Goal: Information Seeking & Learning: Learn about a topic

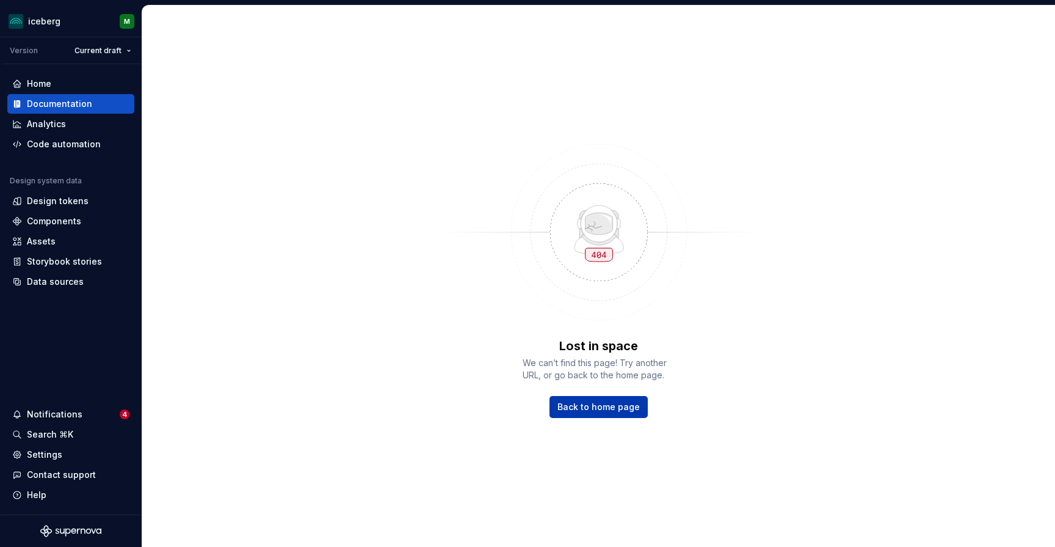
click at [584, 409] on span "Back to home page" at bounding box center [599, 407] width 82 height 12
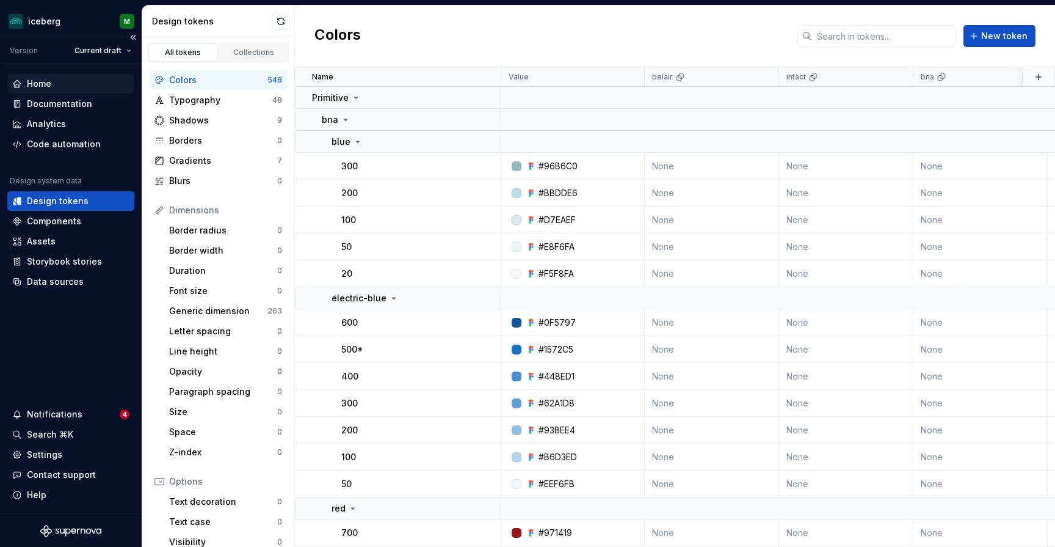
click at [45, 87] on div "Home" at bounding box center [39, 84] width 24 height 12
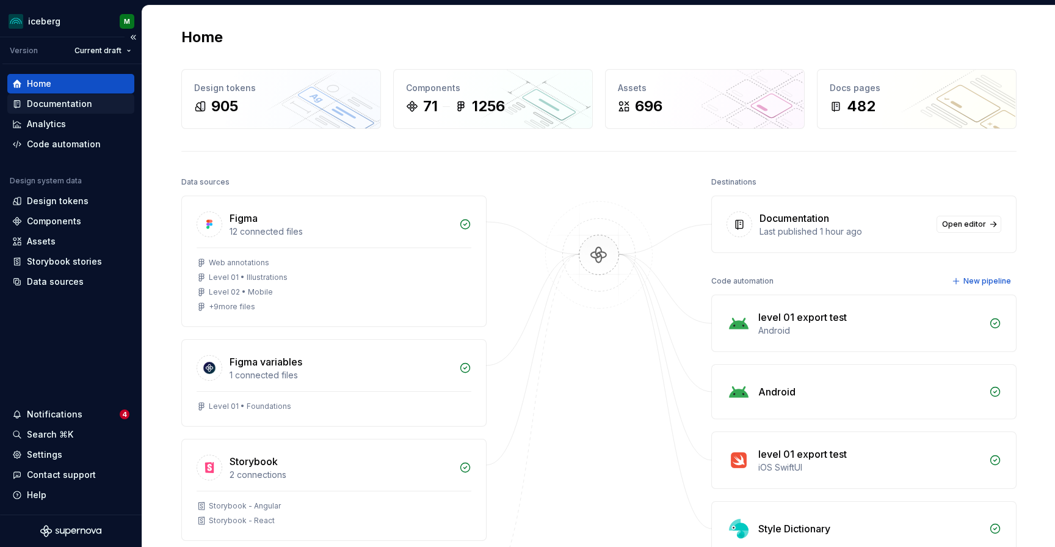
click at [51, 106] on div "Documentation" at bounding box center [59, 104] width 65 height 12
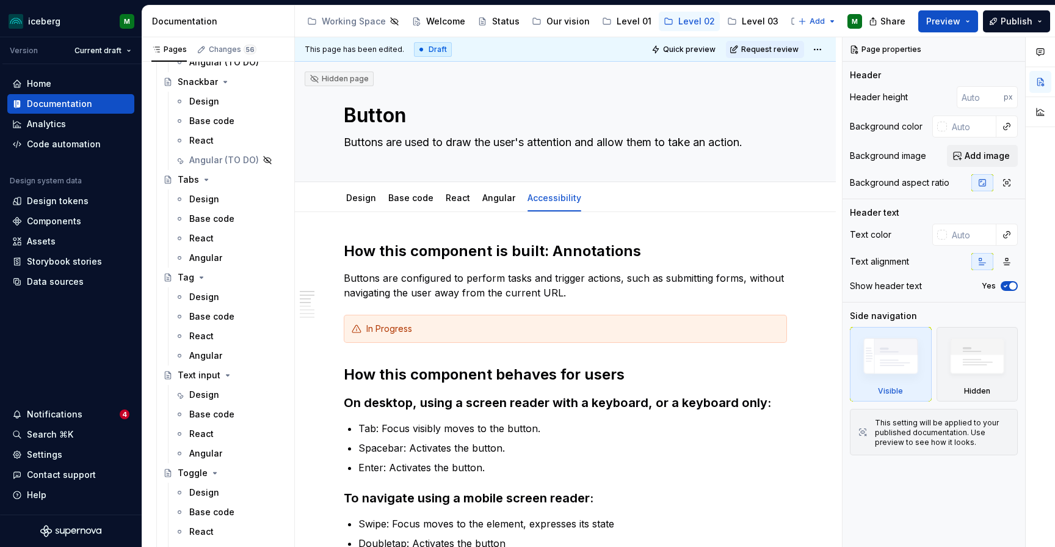
scroll to position [2583, 0]
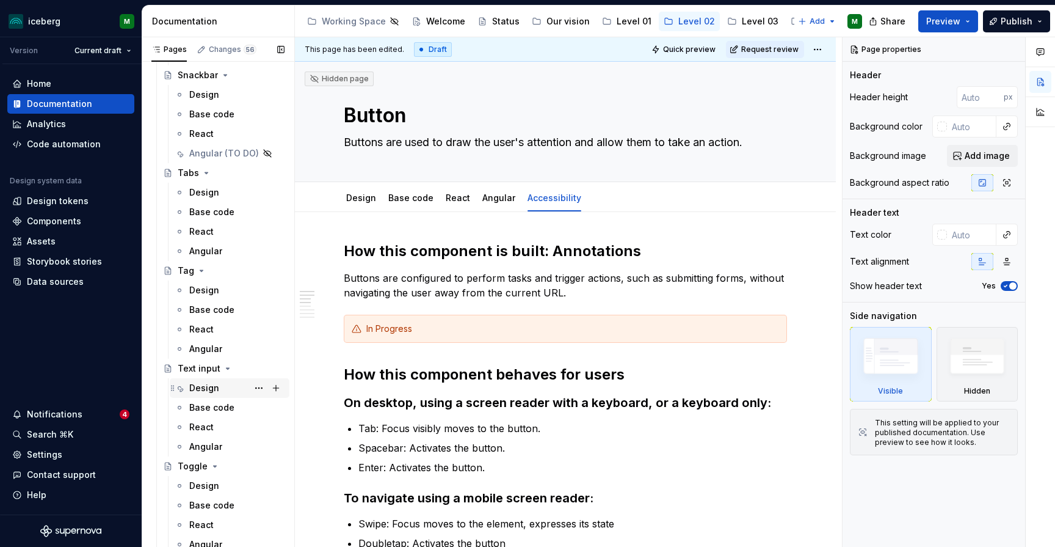
click at [202, 388] on div "Design" at bounding box center [204, 388] width 30 height 12
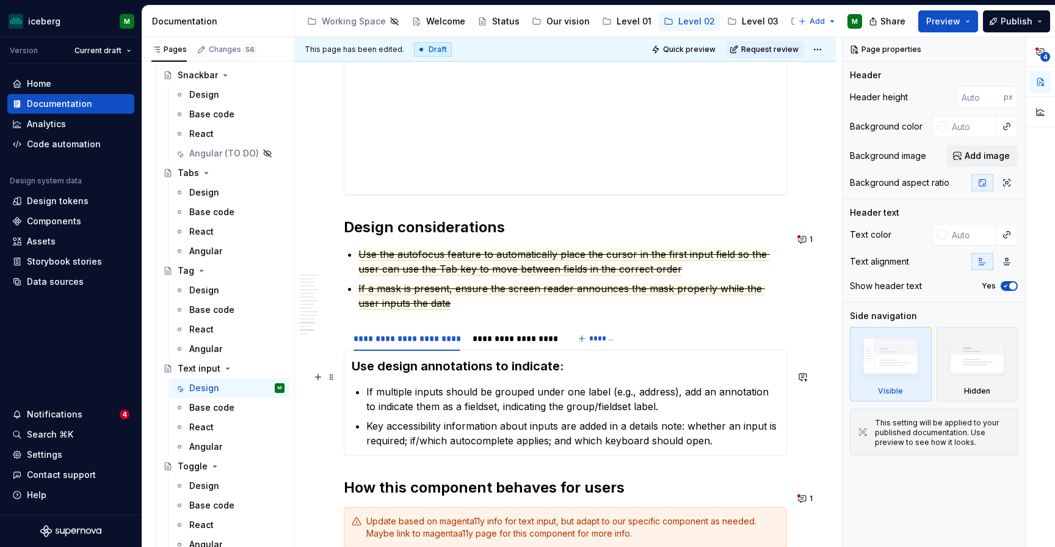
scroll to position [3327, 0]
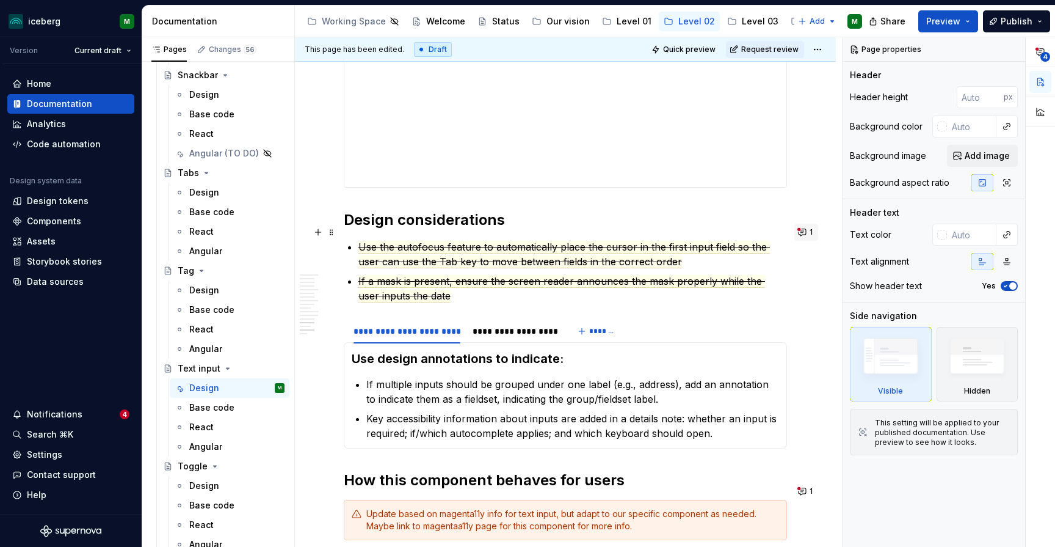
click at [807, 238] on button "1" at bounding box center [807, 232] width 24 height 17
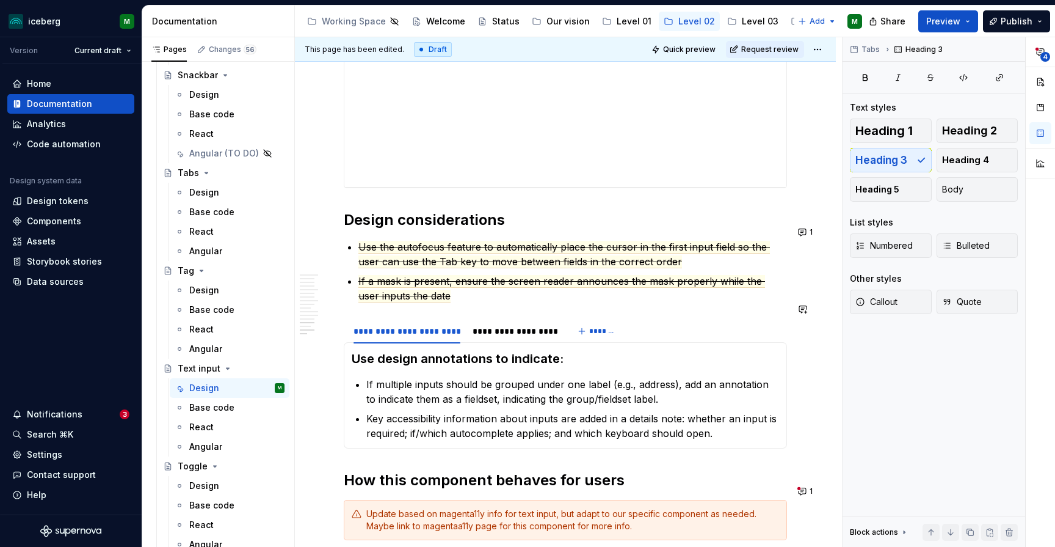
scroll to position [3363, 0]
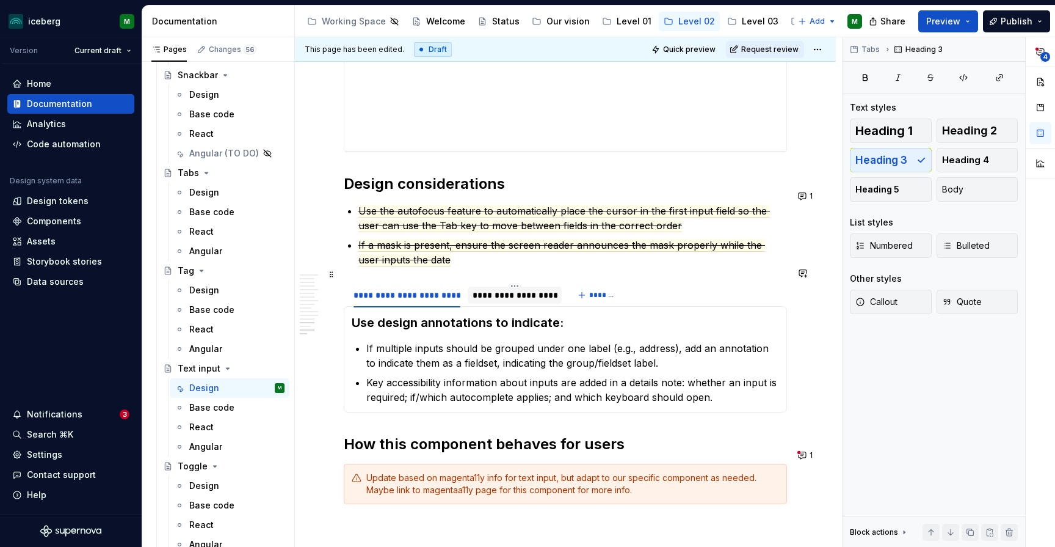
click at [503, 289] on div "**********" at bounding box center [515, 295] width 84 height 12
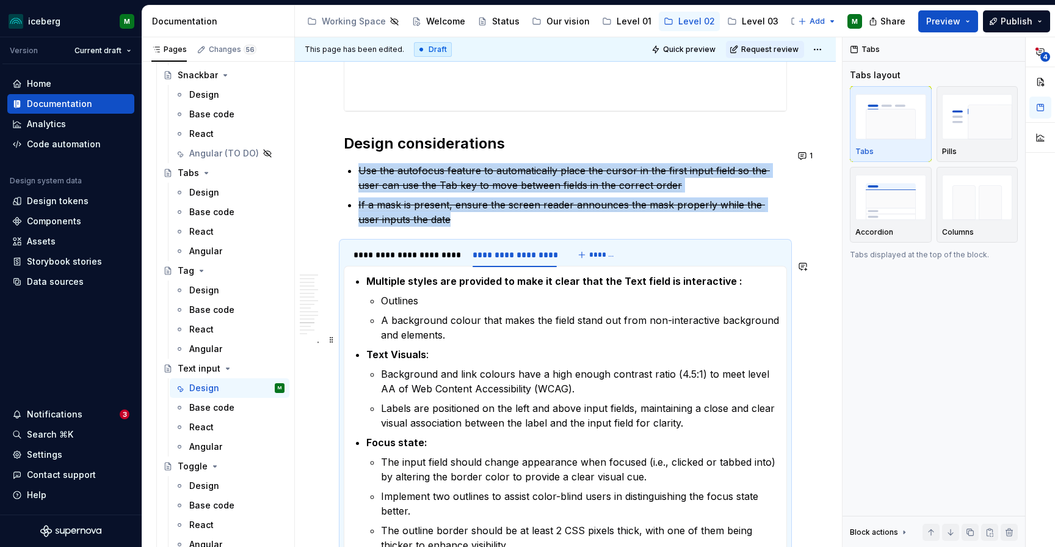
scroll to position [3387, 0]
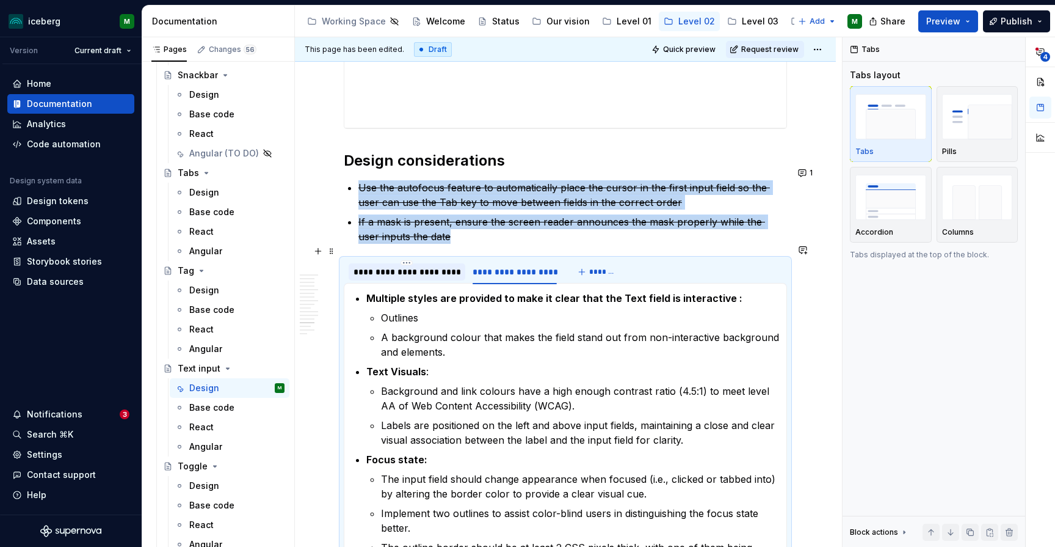
click at [410, 266] on div "**********" at bounding box center [407, 272] width 107 height 12
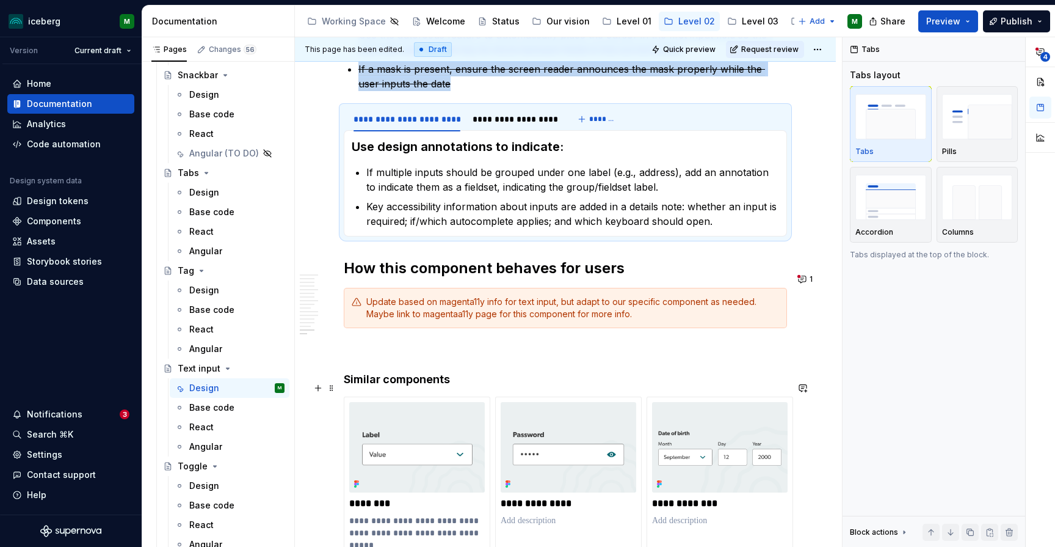
scroll to position [3542, 0]
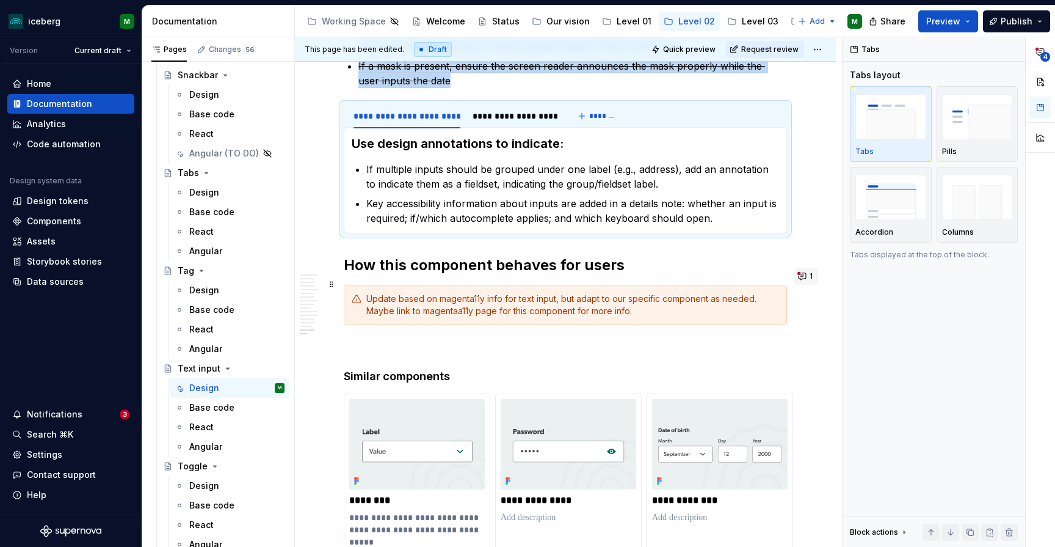
click at [809, 278] on button "1" at bounding box center [807, 276] width 24 height 17
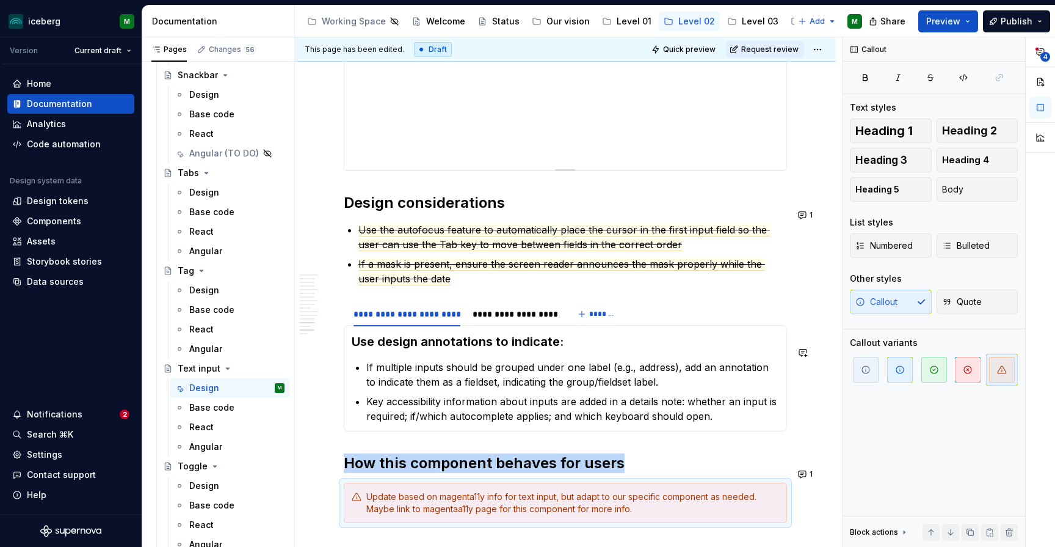
scroll to position [3341, 0]
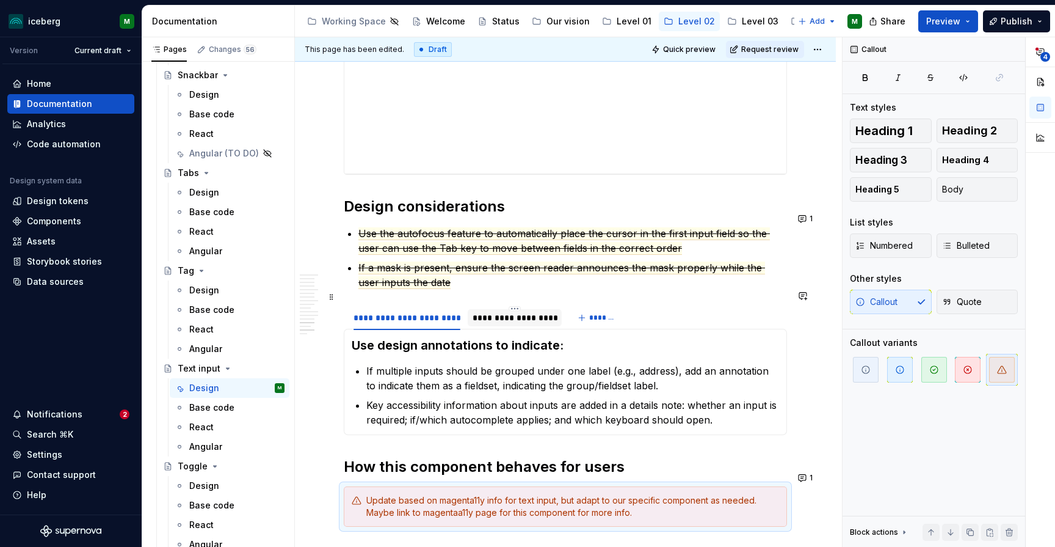
click at [515, 311] on div "**********" at bounding box center [515, 317] width 84 height 12
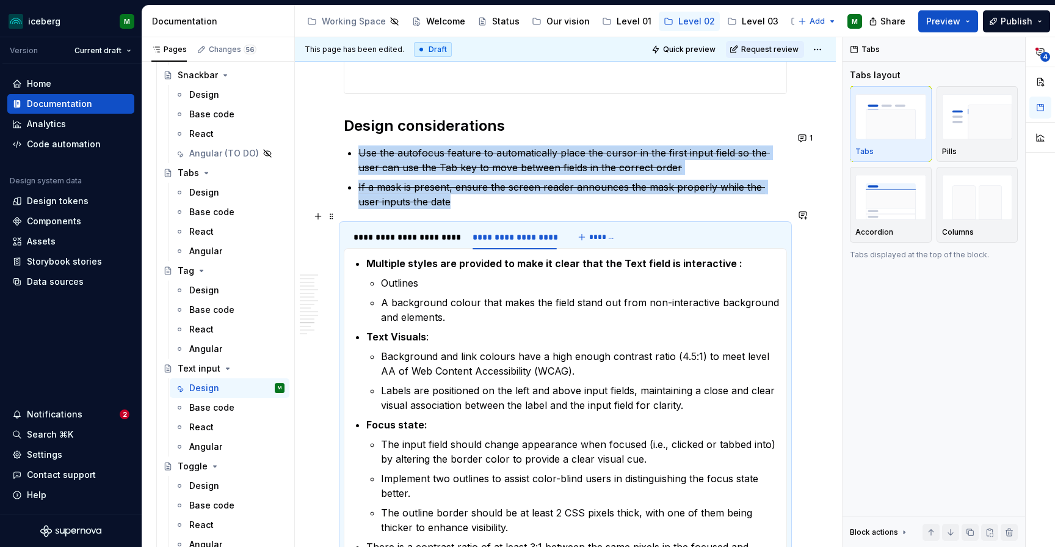
scroll to position [3424, 0]
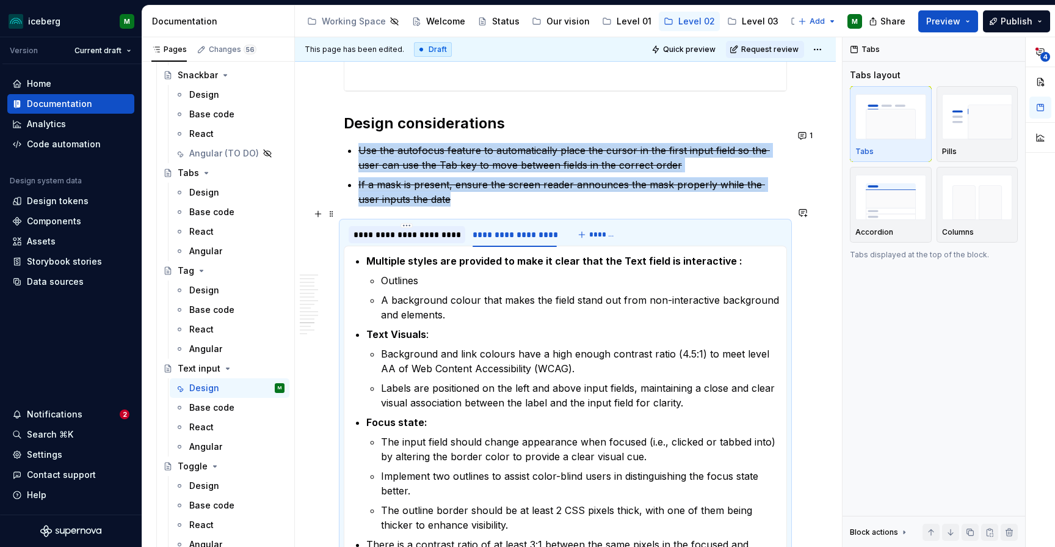
click at [431, 228] on div "**********" at bounding box center [407, 234] width 107 height 12
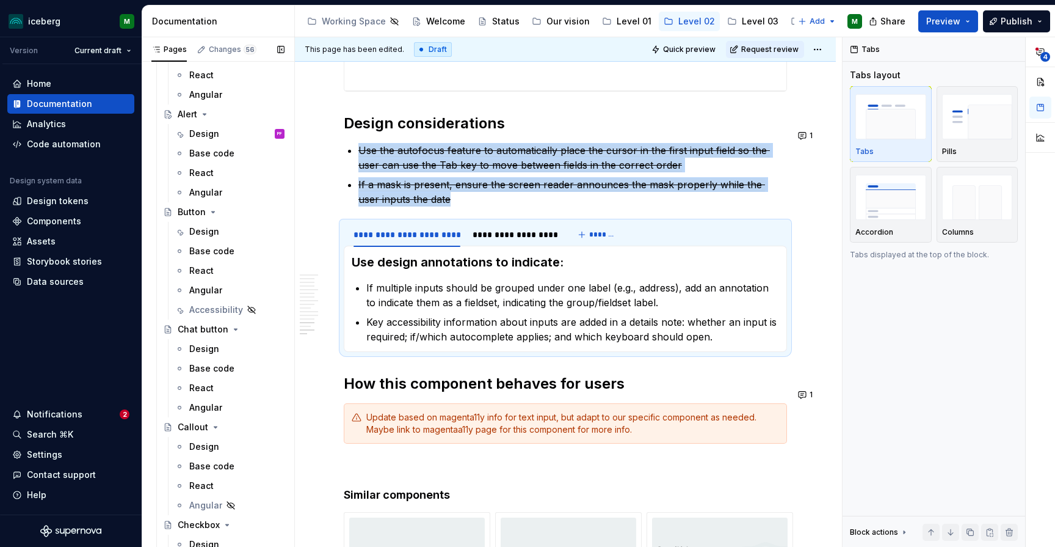
scroll to position [216, 0]
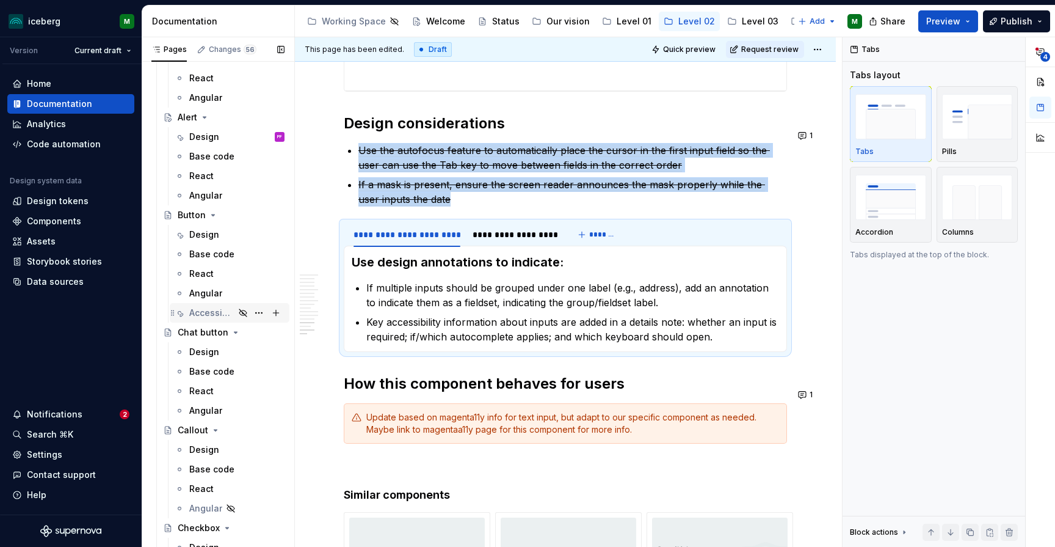
click at [216, 316] on div "Accessibility" at bounding box center [211, 313] width 45 height 12
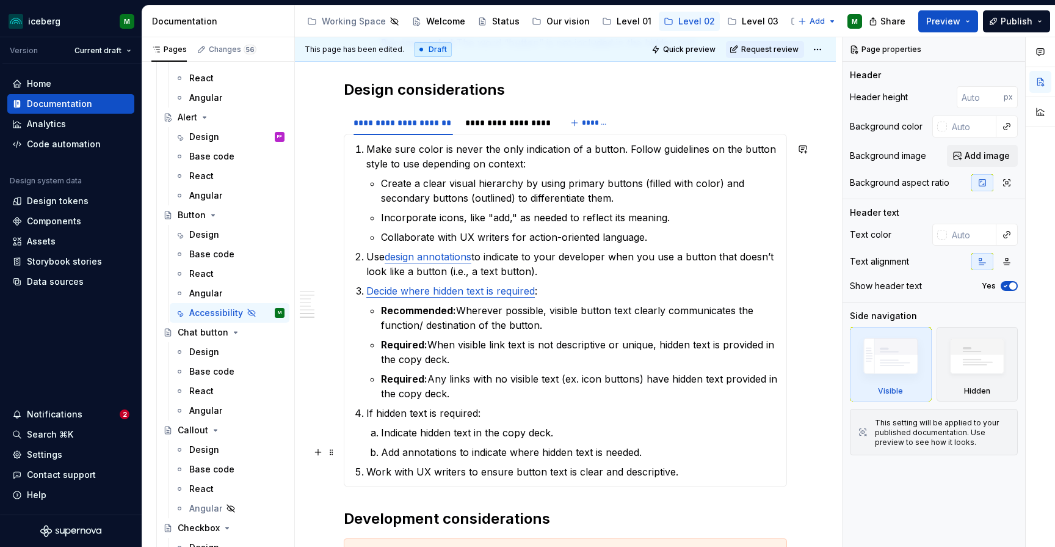
scroll to position [890, 0]
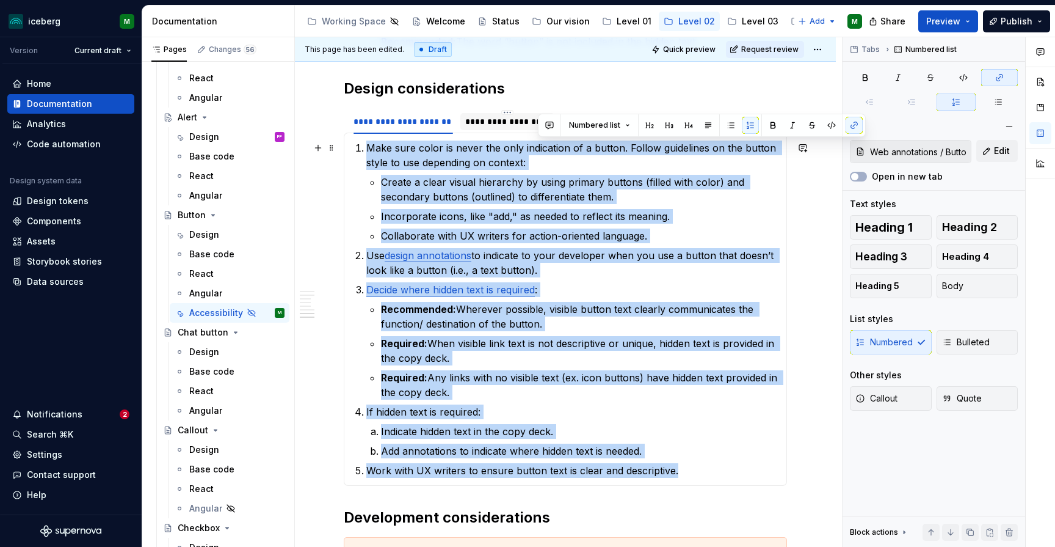
drag, startPoint x: 762, startPoint y: 501, endPoint x: 531, endPoint y: 125, distance: 441.7
click at [531, 125] on div "**********" at bounding box center [565, 15] width 443 height 1329
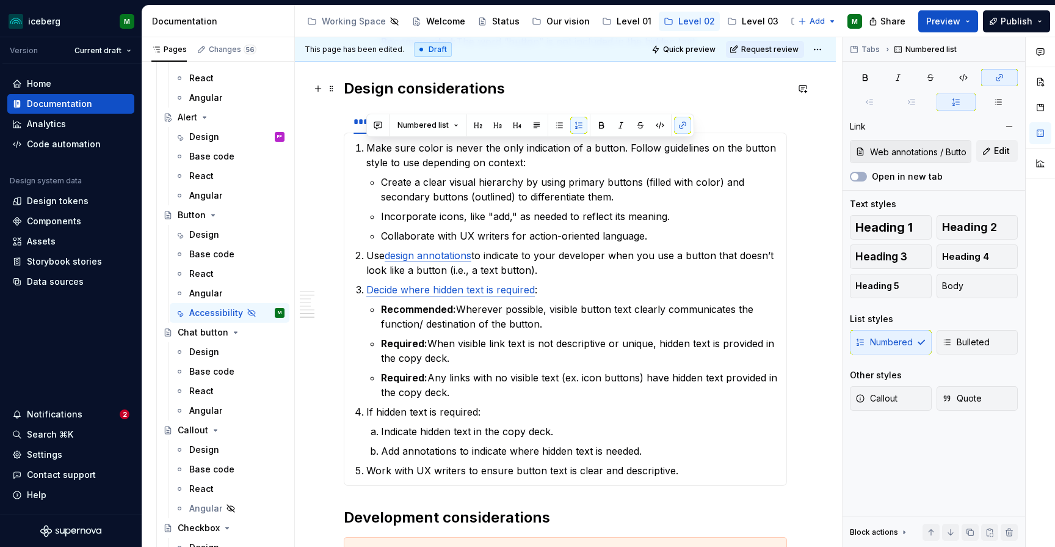
click at [608, 87] on h2 "Design considerations" at bounding box center [565, 89] width 443 height 20
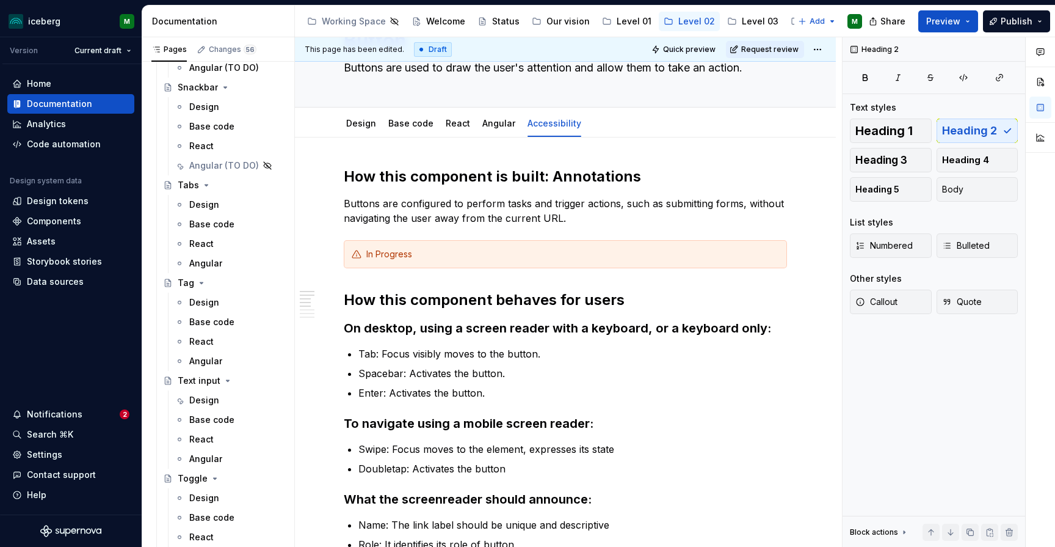
scroll to position [2574, 0]
click at [203, 398] on div "Design" at bounding box center [204, 397] width 30 height 12
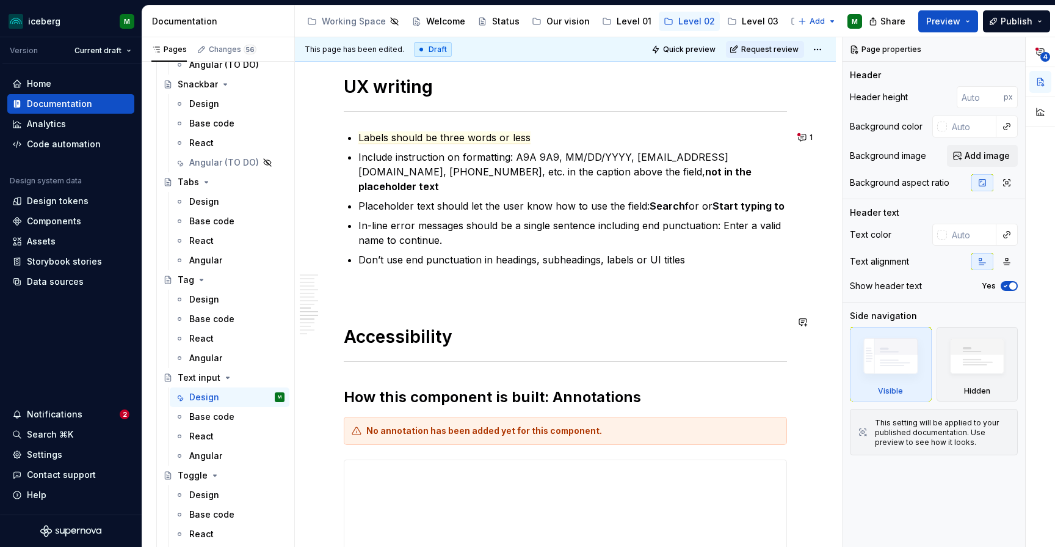
scroll to position [2809, 0]
click at [812, 142] on button "1" at bounding box center [807, 138] width 24 height 17
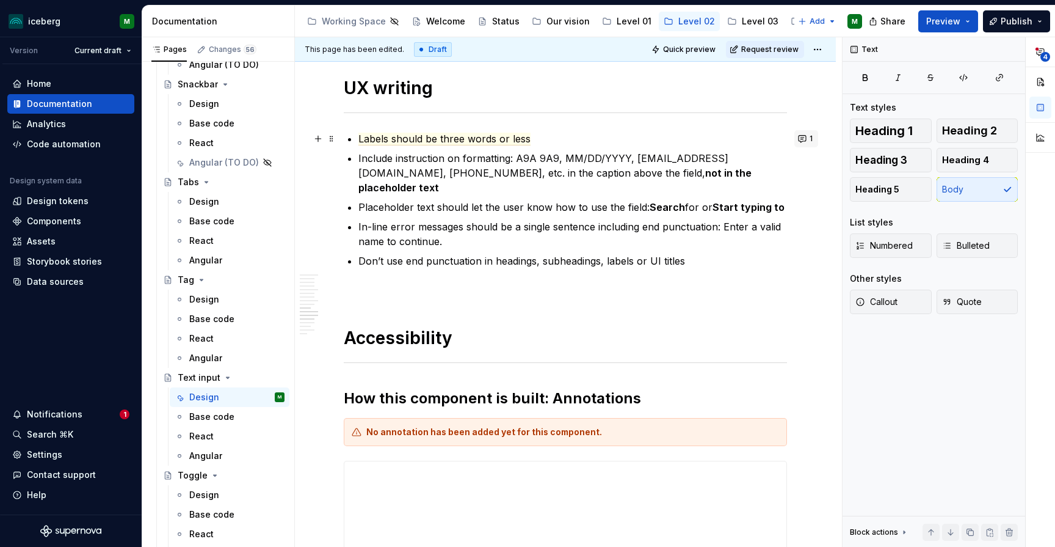
click at [811, 140] on button "1" at bounding box center [807, 138] width 24 height 17
click at [553, 329] on h1 "Accessibility" at bounding box center [565, 338] width 443 height 22
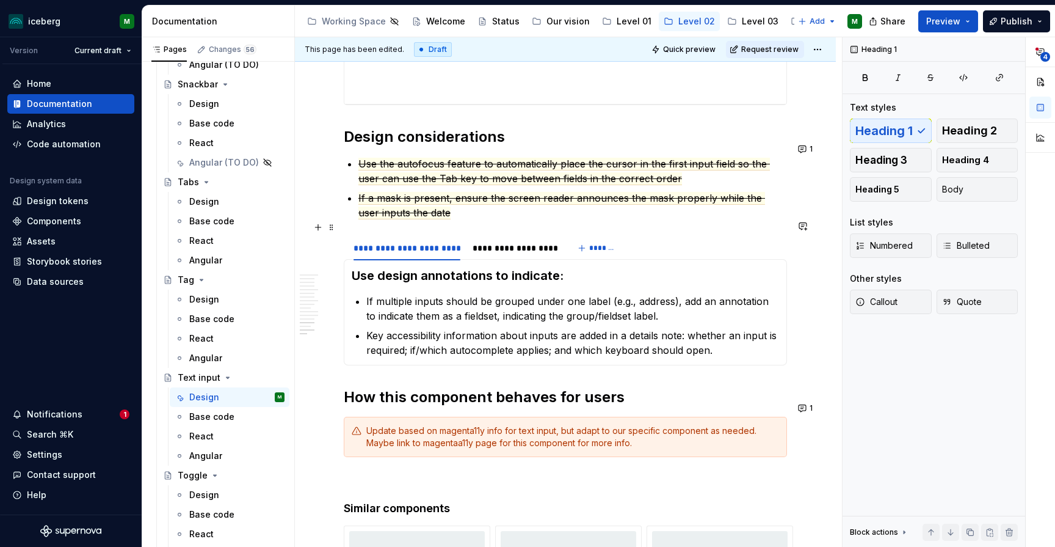
scroll to position [3441, 0]
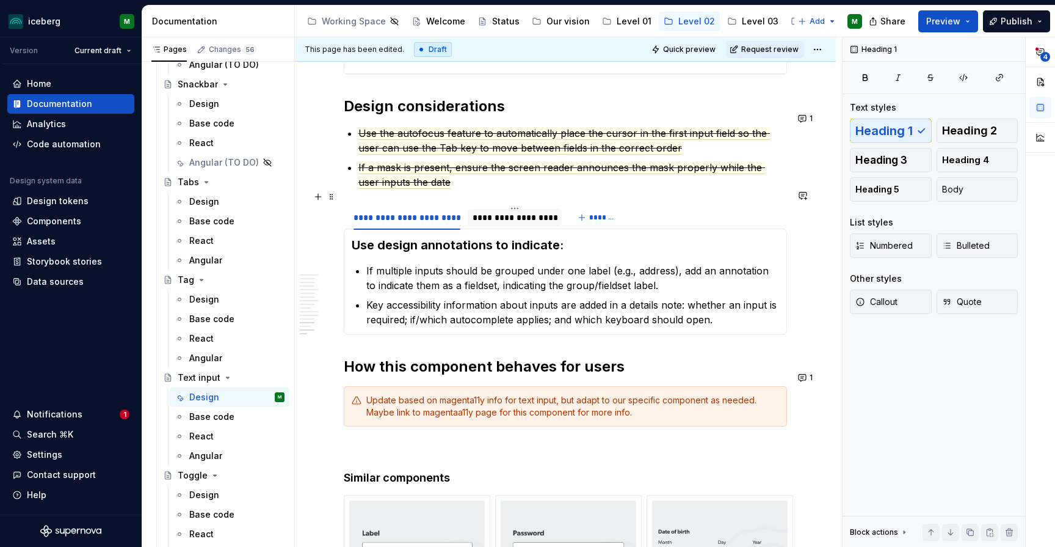
click at [537, 211] on div "**********" at bounding box center [515, 218] width 94 height 20
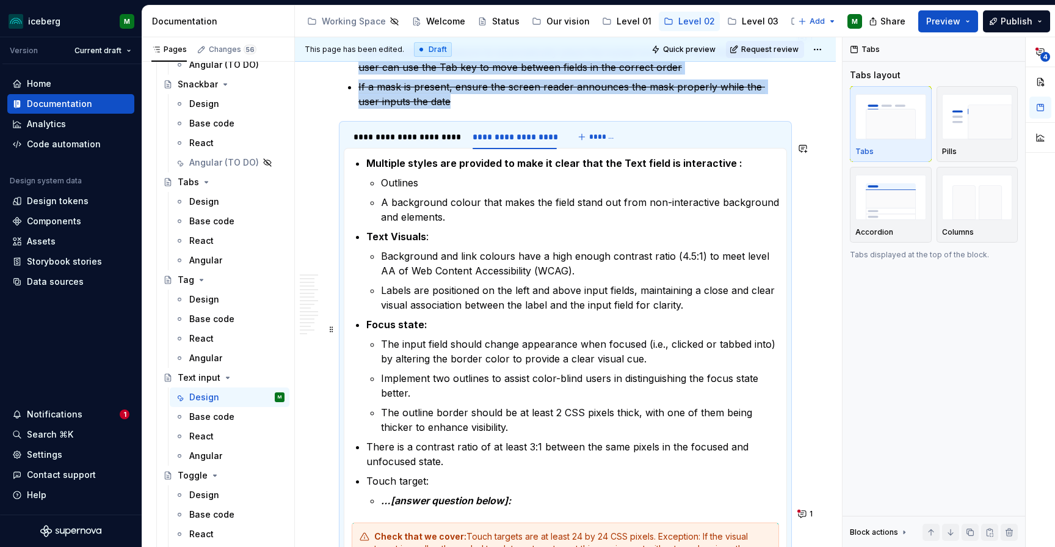
scroll to position [3509, 0]
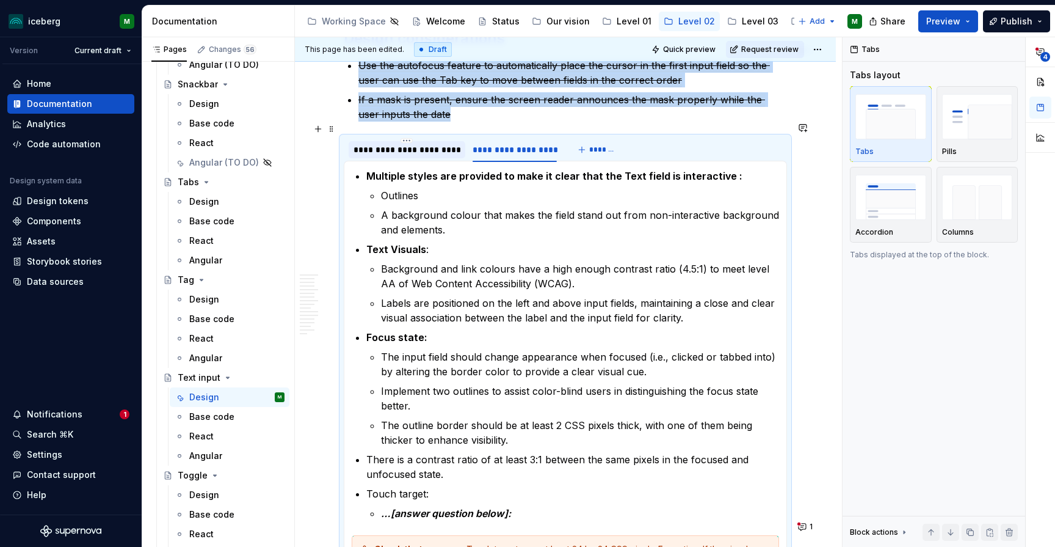
click at [423, 144] on div "**********" at bounding box center [407, 150] width 107 height 12
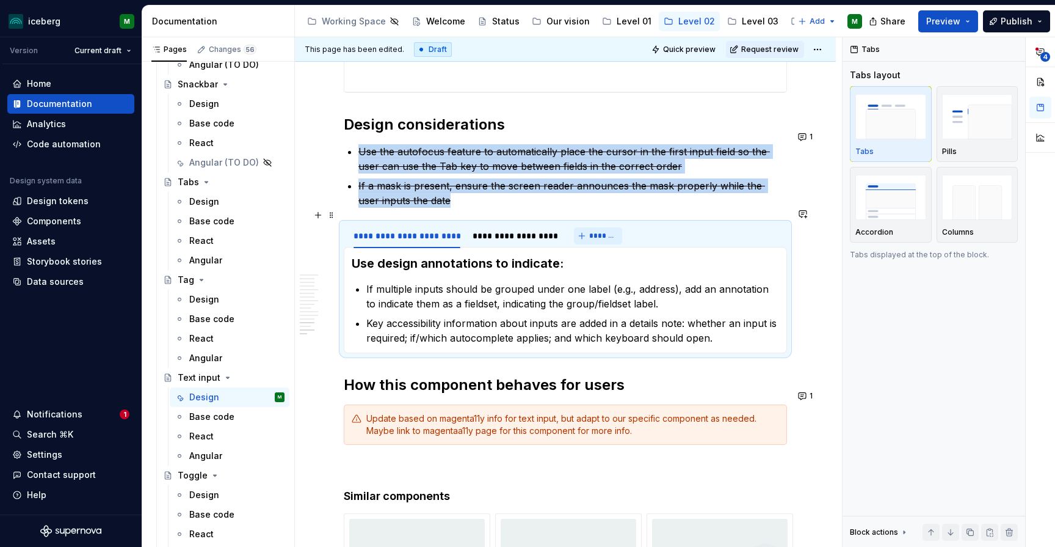
scroll to position [3445, 0]
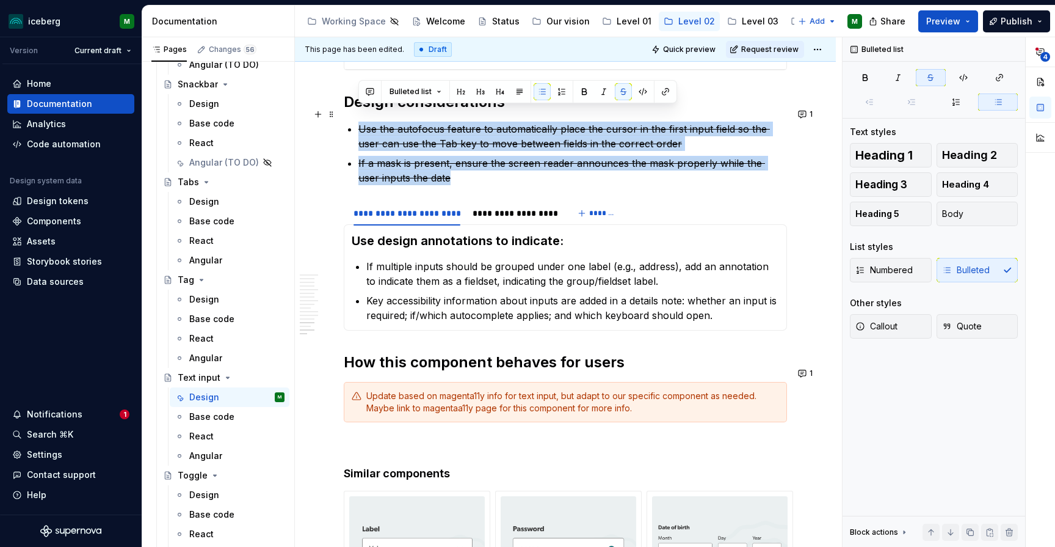
drag, startPoint x: 437, startPoint y: 164, endPoint x: 356, endPoint y: 114, distance: 95.1
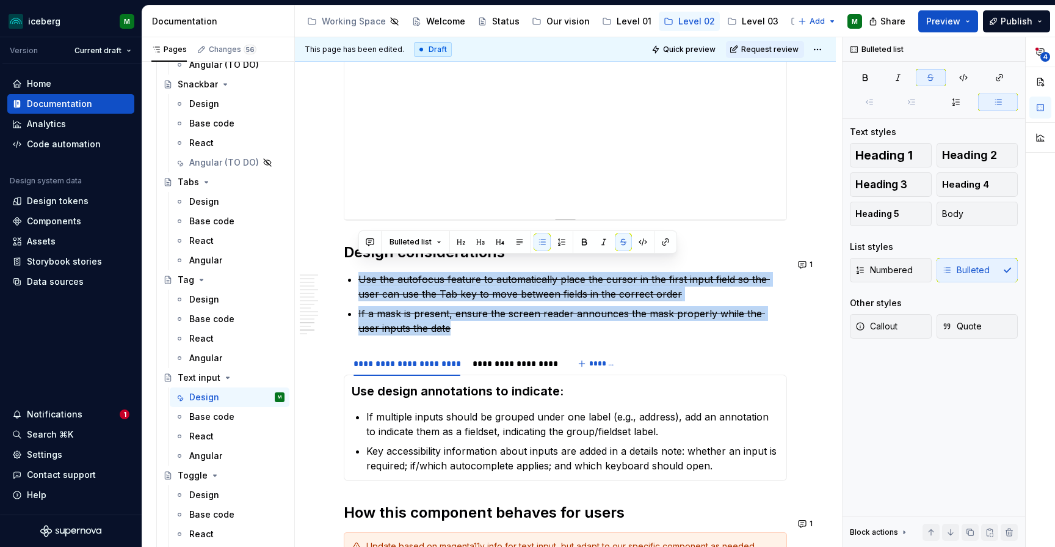
scroll to position [3288, 0]
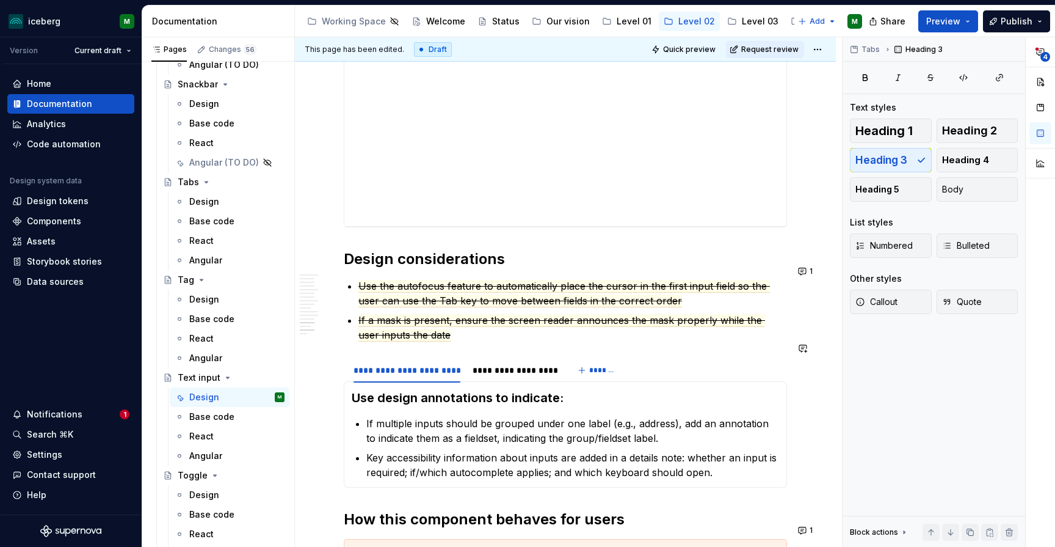
click at [811, 271] on button "1" at bounding box center [807, 271] width 24 height 17
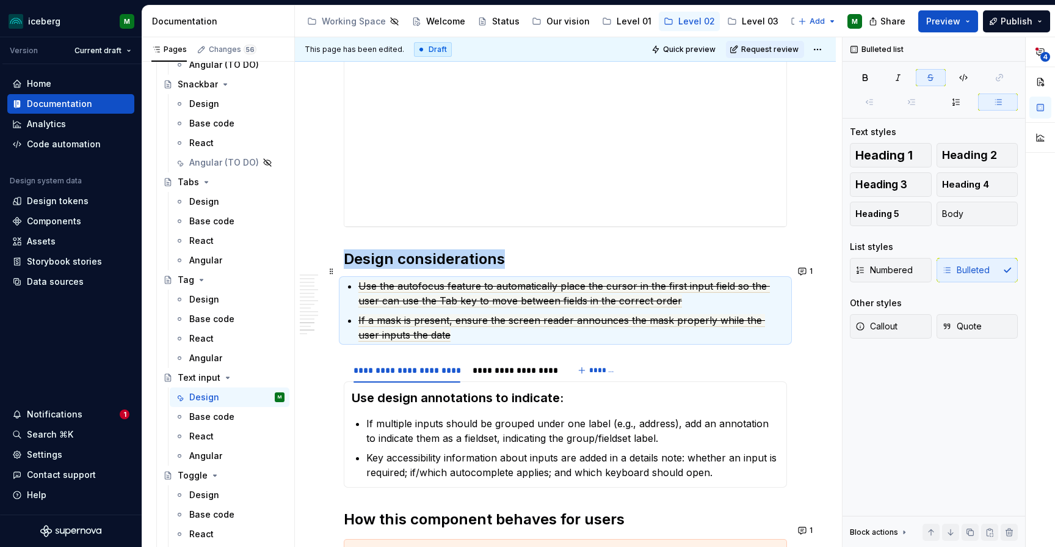
click at [428, 318] on p "If a mask is present, ensure the screen reader announces the mask properly whil…" at bounding box center [573, 327] width 429 height 29
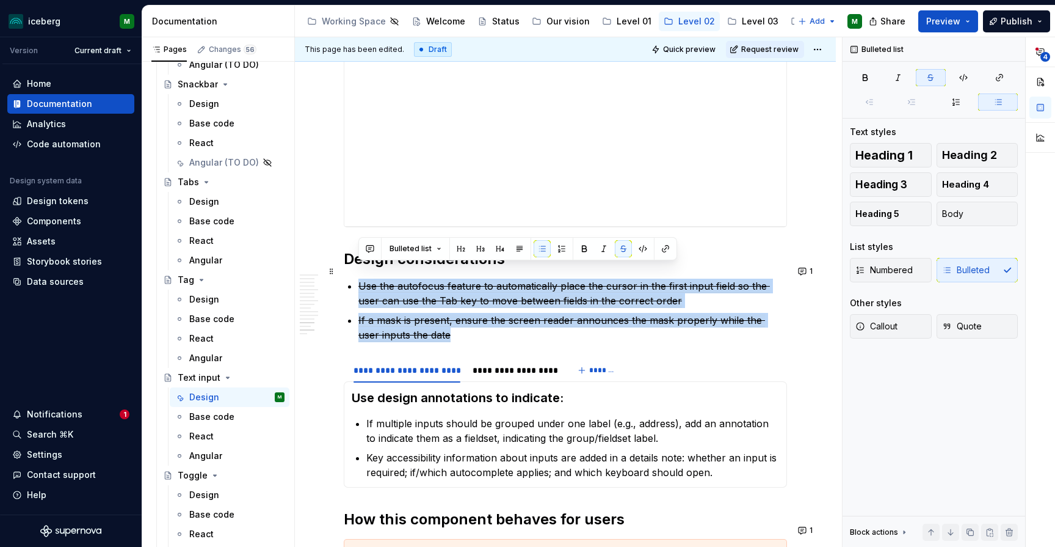
drag, startPoint x: 433, startPoint y: 321, endPoint x: 357, endPoint y: 271, distance: 91.3
copy ul "Use the autofocus feature to automatically place the cursor in the first input …"
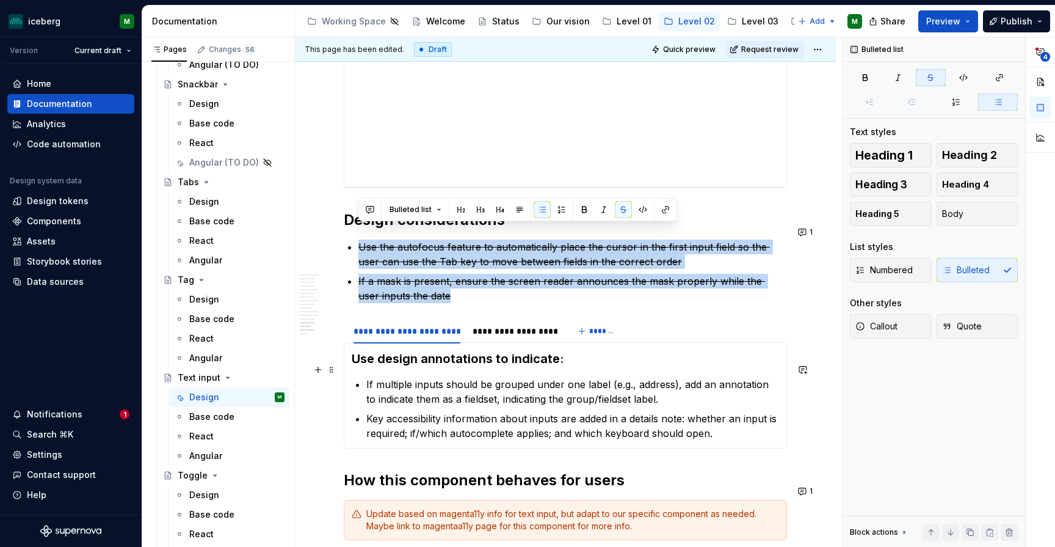
scroll to position [3329, 0]
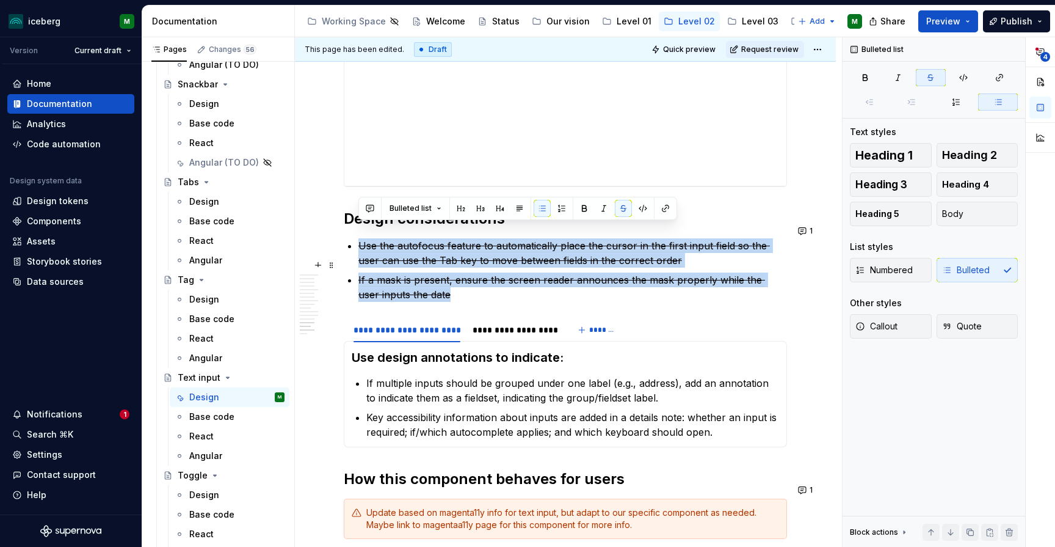
copy ul "Use the autofocus feature to automatically place the cursor in the first input …"
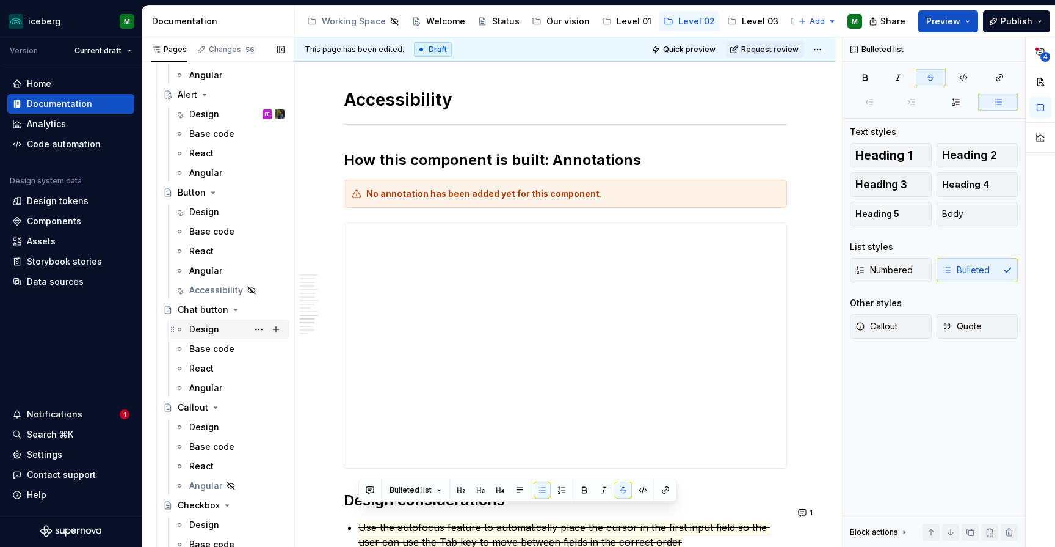
scroll to position [220, 0]
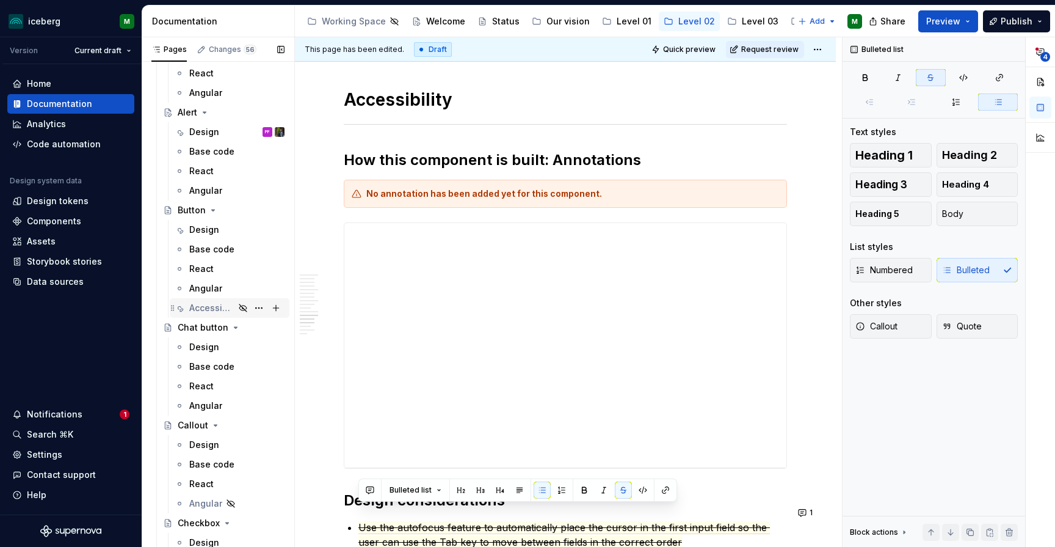
click at [216, 310] on div "Accessibility" at bounding box center [211, 308] width 45 height 12
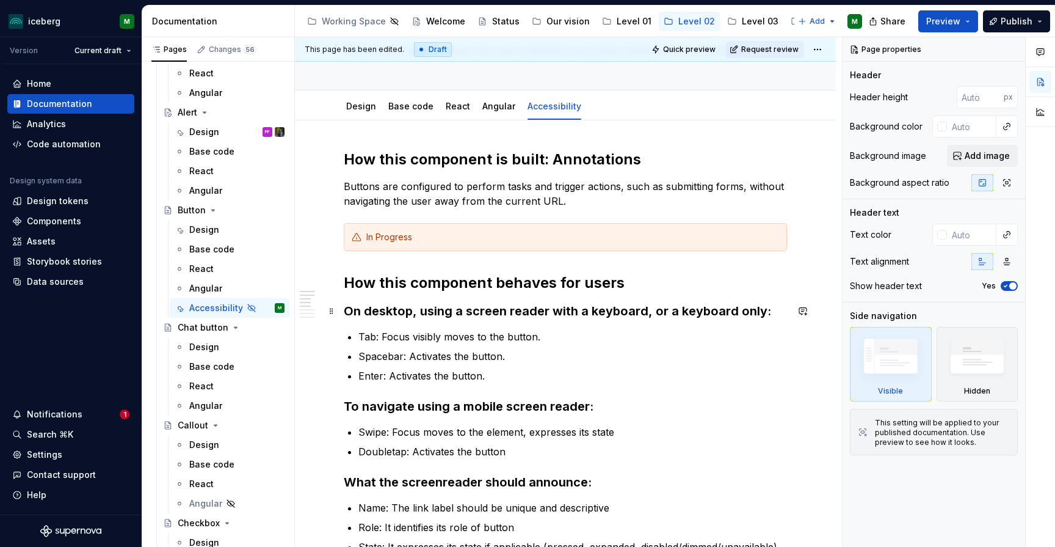
scroll to position [75, 0]
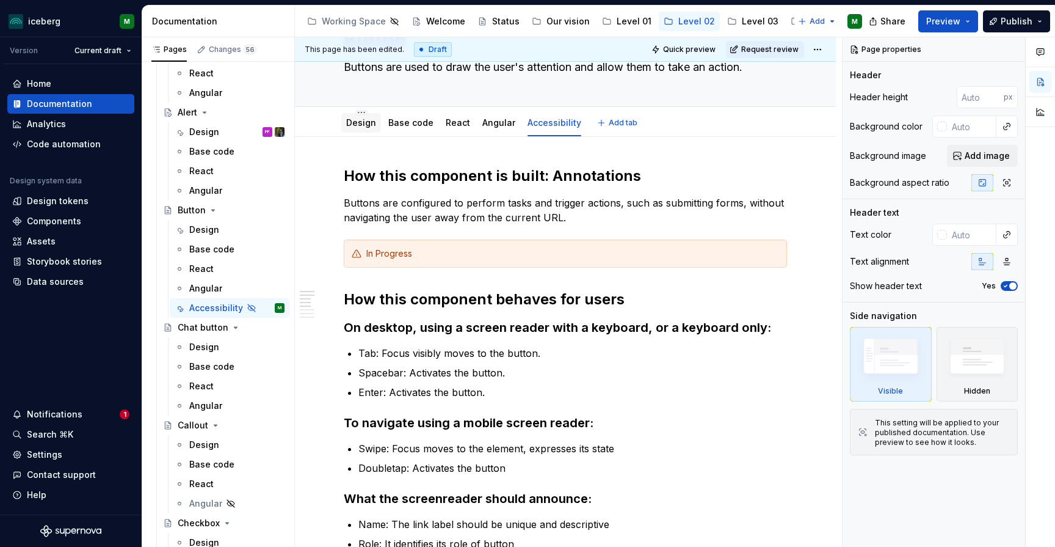
click at [365, 131] on div "Design" at bounding box center [361, 123] width 40 height 20
click at [364, 123] on link "Design" at bounding box center [361, 122] width 30 height 10
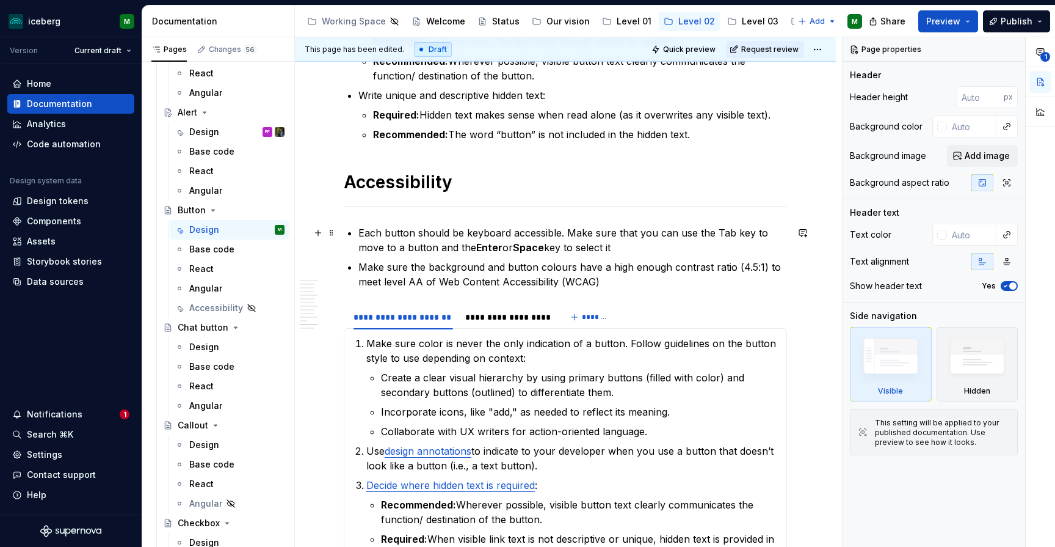
scroll to position [3537, 0]
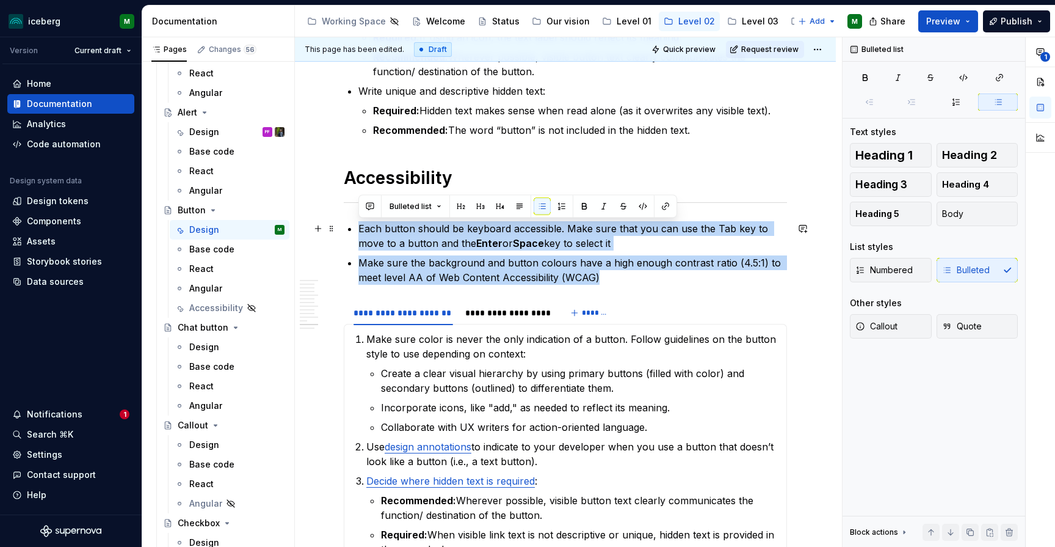
drag, startPoint x: 608, startPoint y: 273, endPoint x: 354, endPoint y: 231, distance: 258.1
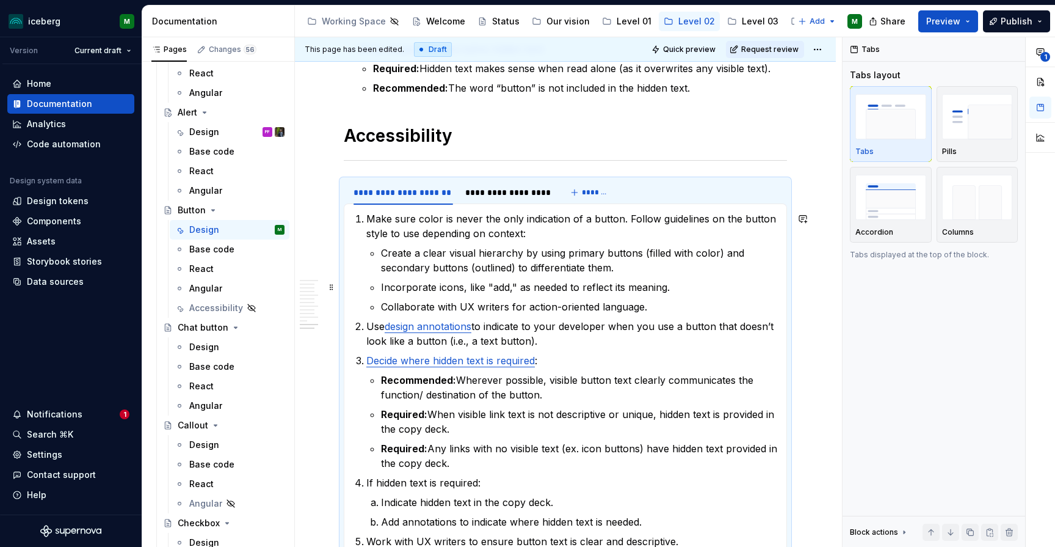
scroll to position [3638, 0]
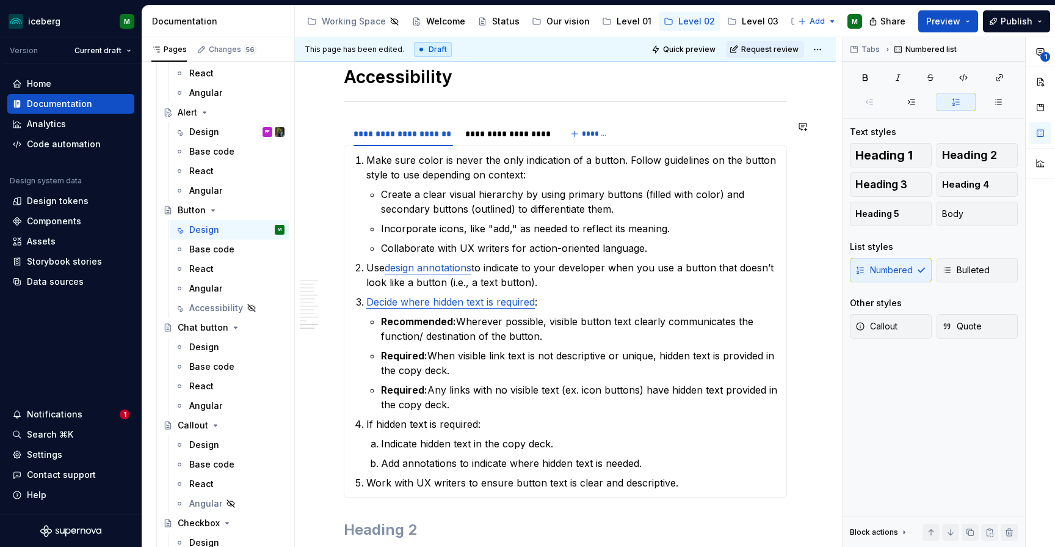
click at [353, 120] on section "**********" at bounding box center [565, 308] width 443 height 377
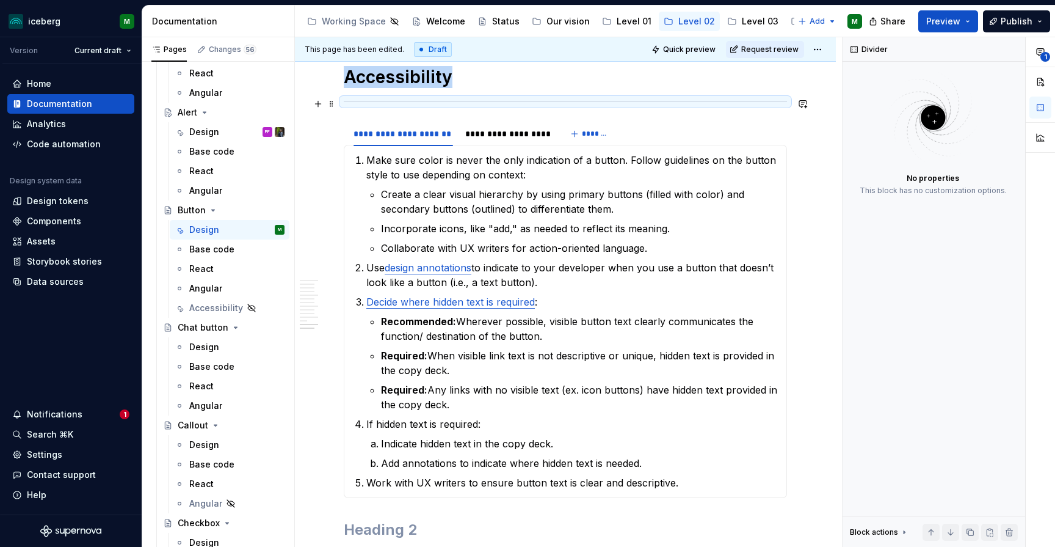
click at [373, 104] on div at bounding box center [565, 102] width 443 height 8
click at [362, 120] on section "**********" at bounding box center [565, 308] width 443 height 377
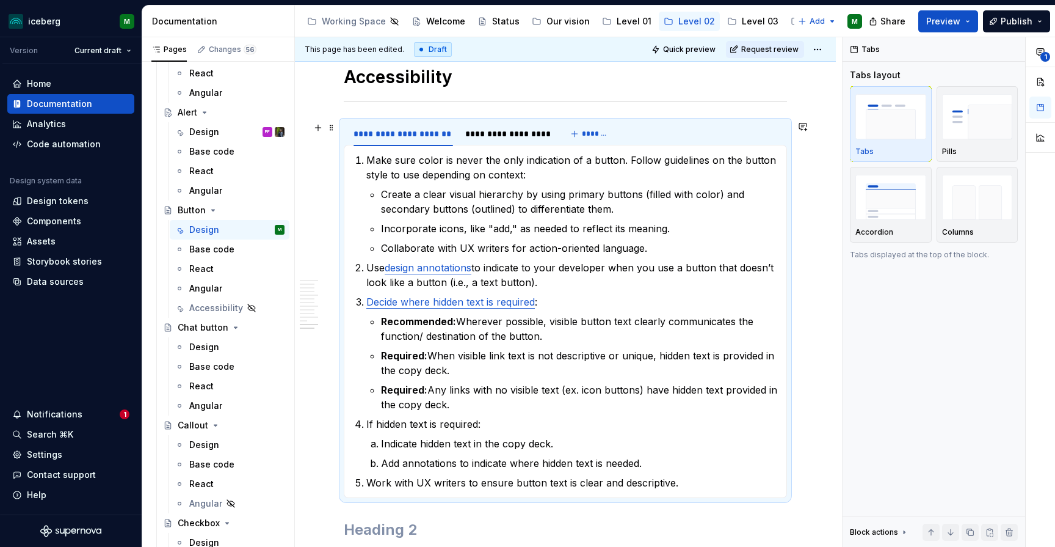
click at [344, 123] on section "**********" at bounding box center [565, 308] width 443 height 377
click at [318, 125] on button "button" at bounding box center [318, 127] width 17 height 17
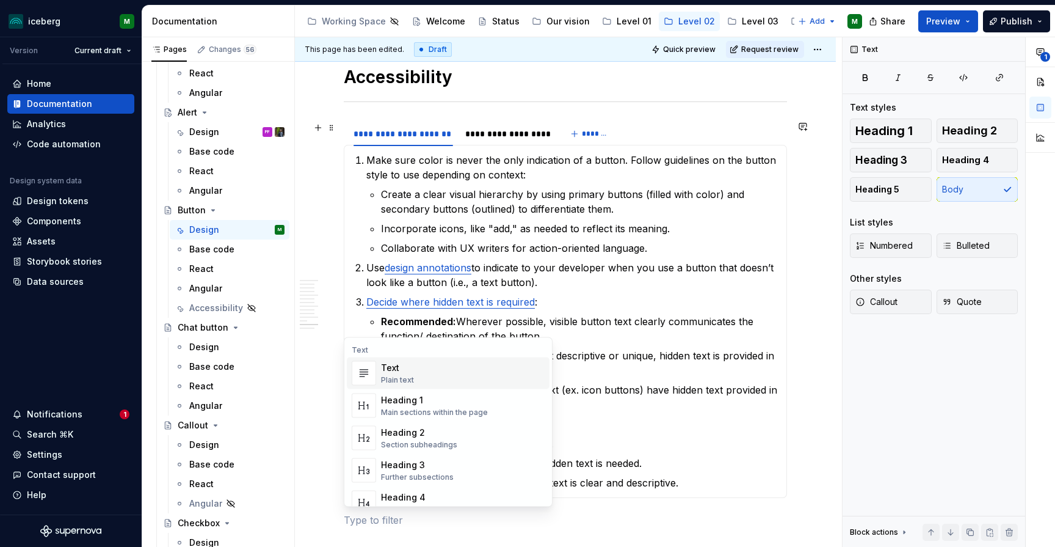
click at [376, 372] on div "Suggestions" at bounding box center [364, 373] width 24 height 24
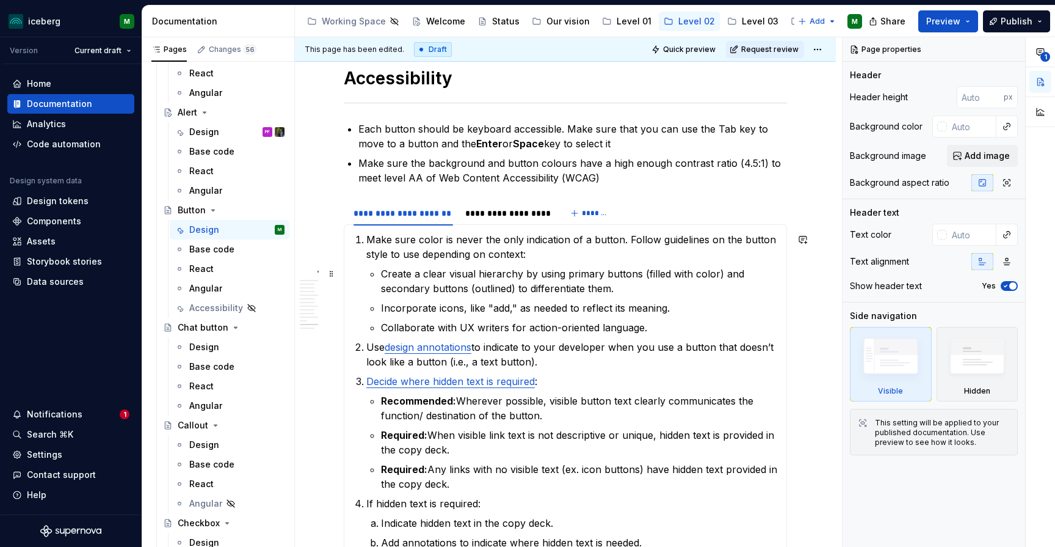
scroll to position [3608, 0]
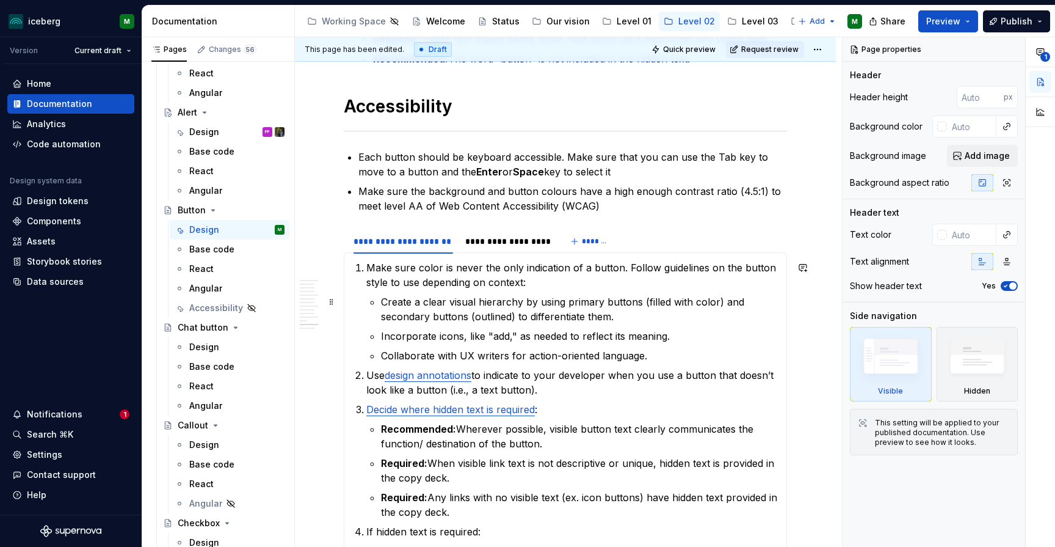
type textarea "*"
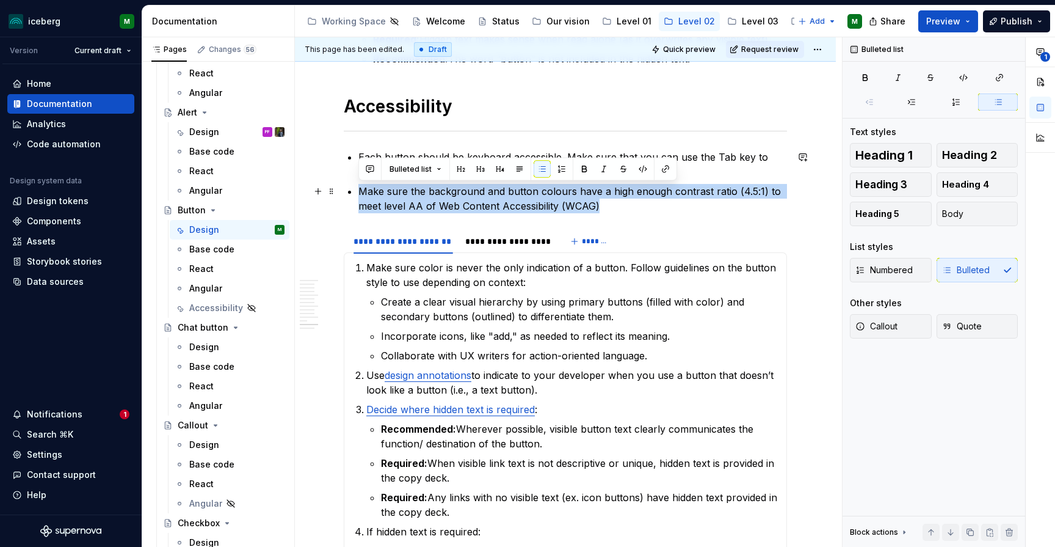
drag, startPoint x: 616, startPoint y: 205, endPoint x: 304, endPoint y: 192, distance: 311.7
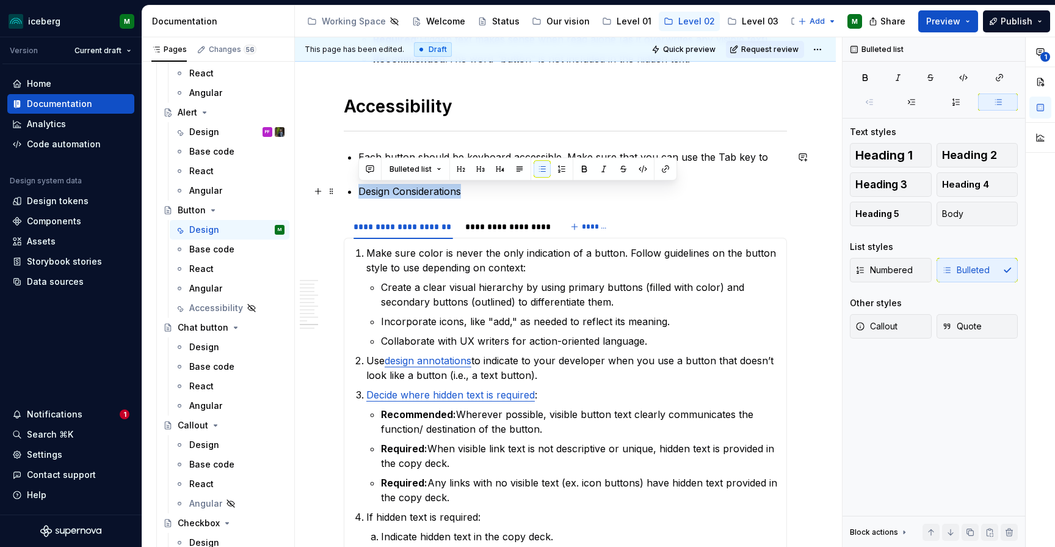
drag, startPoint x: 468, startPoint y: 193, endPoint x: 351, endPoint y: 193, distance: 117.3
click at [359, 193] on p "Design Considerations" at bounding box center [573, 191] width 429 height 15
click at [482, 170] on button "button" at bounding box center [480, 169] width 17 height 17
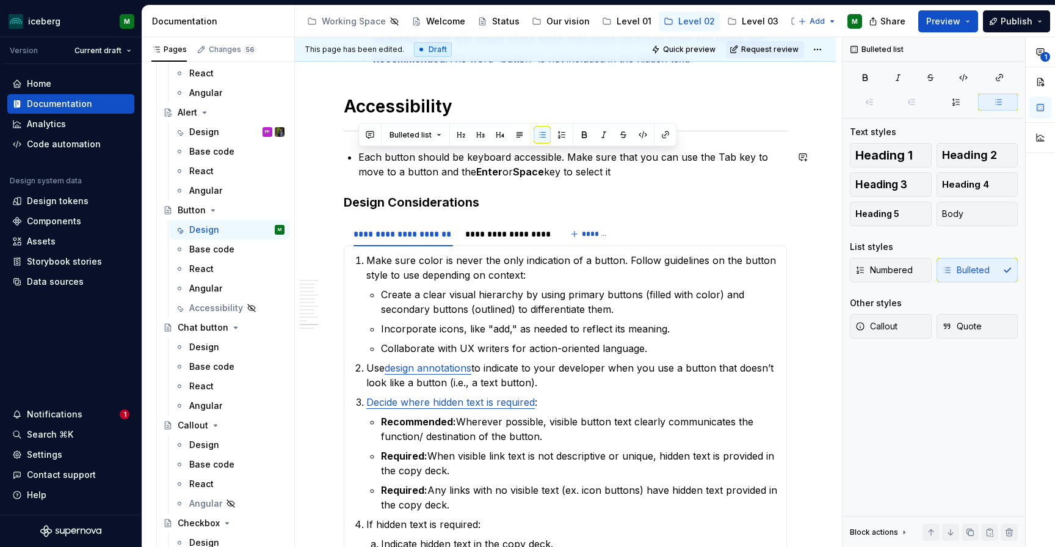
drag, startPoint x: 614, startPoint y: 171, endPoint x: 363, endPoint y: 143, distance: 252.6
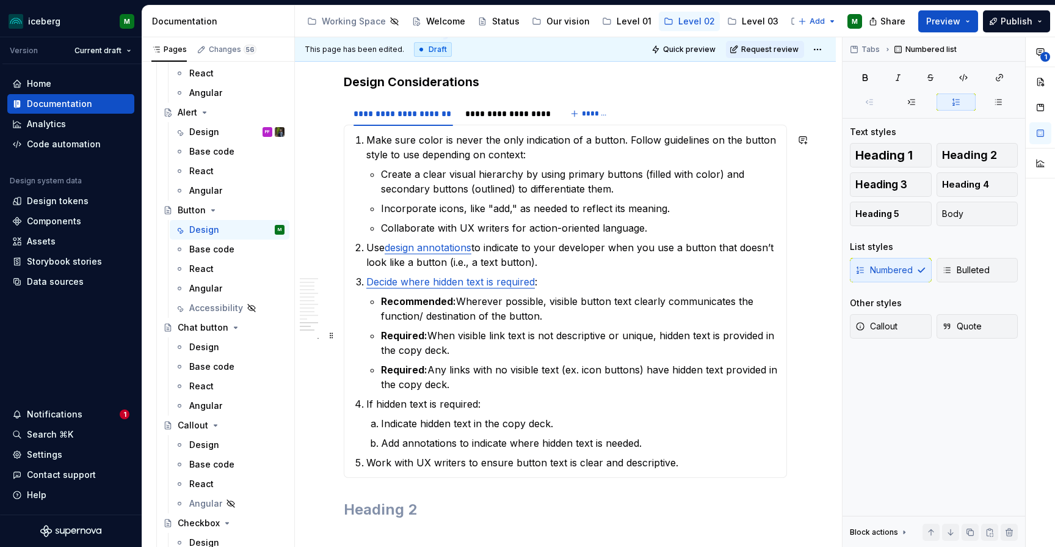
scroll to position [3683, 0]
click at [523, 112] on div "**********" at bounding box center [507, 115] width 84 height 12
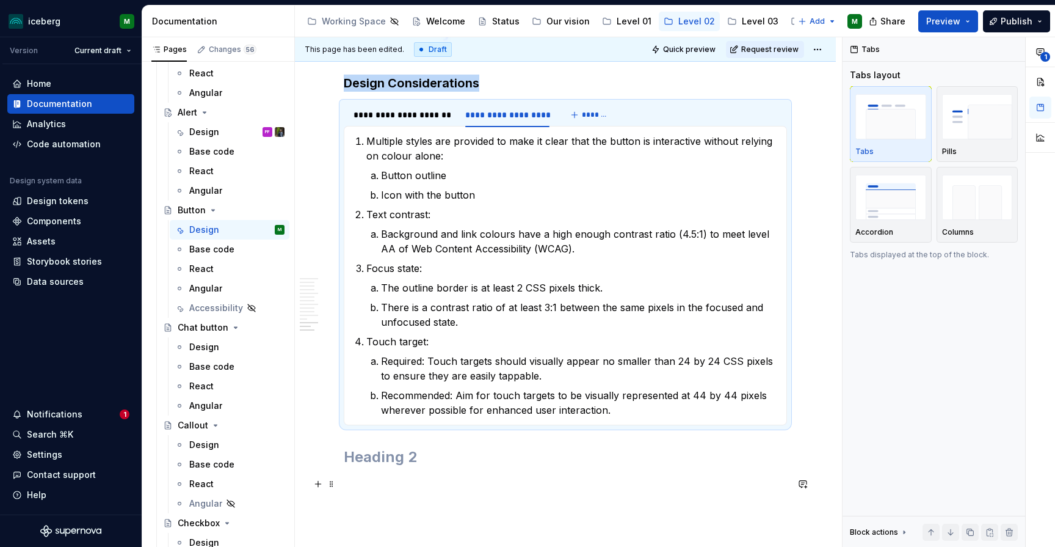
click at [589, 481] on p at bounding box center [565, 483] width 443 height 15
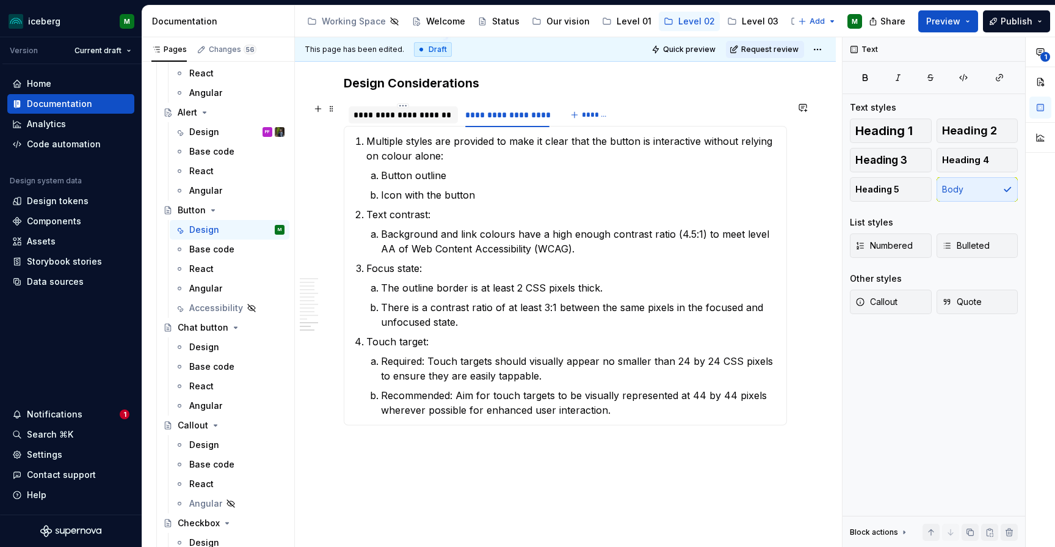
click at [434, 118] on div "**********" at bounding box center [404, 115] width 100 height 12
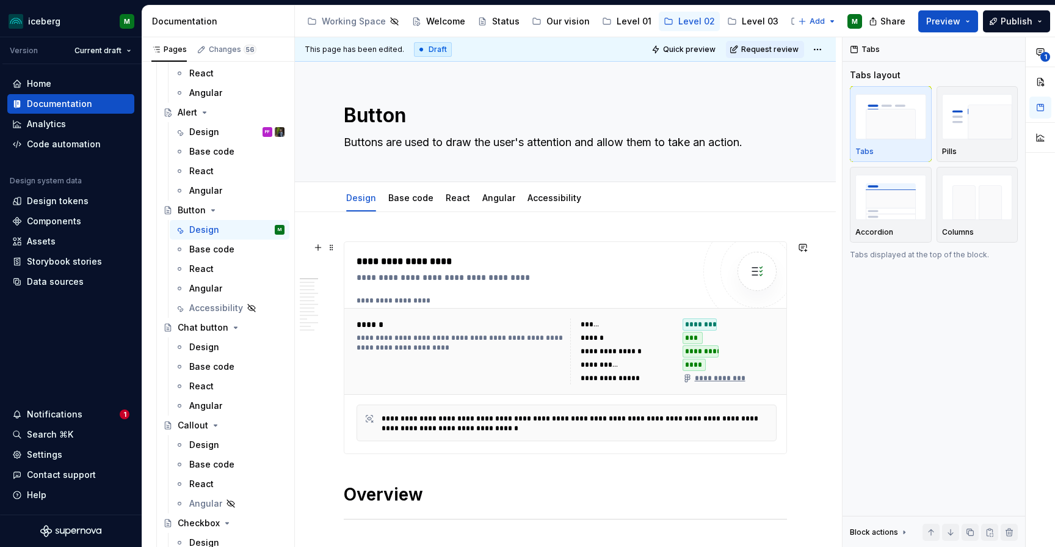
scroll to position [0, 0]
click at [555, 203] on div "Accessibility" at bounding box center [555, 198] width 54 height 12
click at [547, 198] on link "Accessibility" at bounding box center [555, 197] width 54 height 10
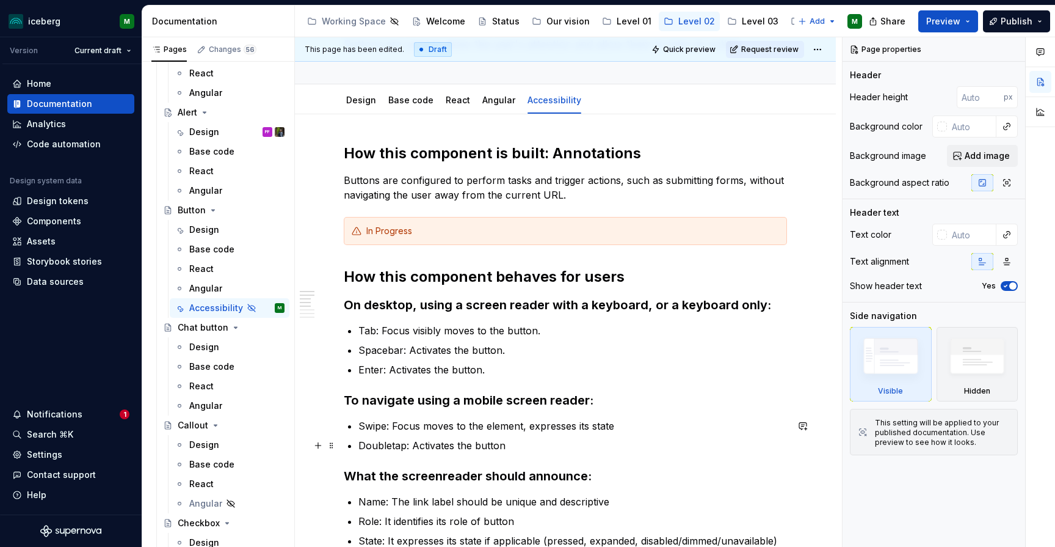
scroll to position [96, 0]
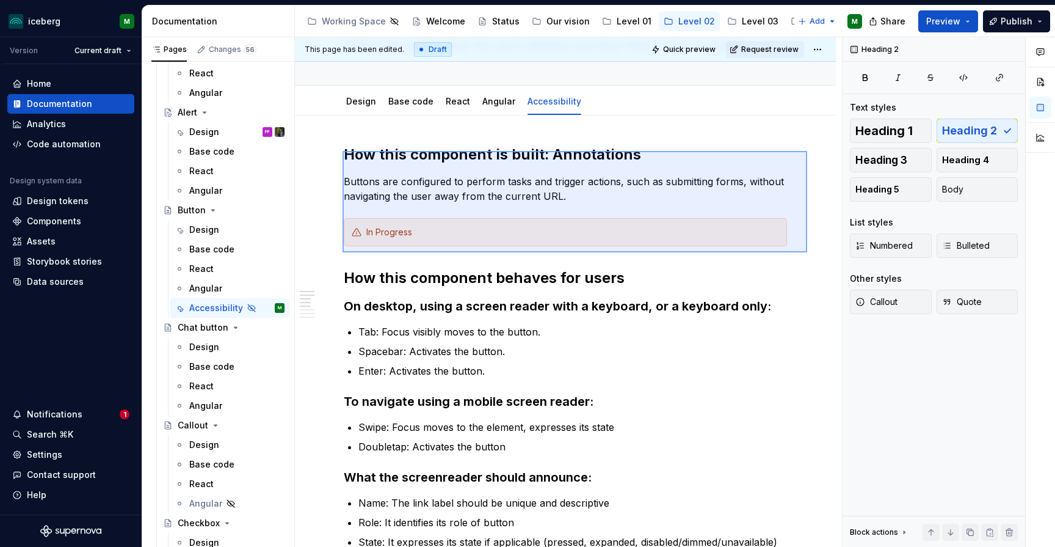
drag, startPoint x: 807, startPoint y: 252, endPoint x: 343, endPoint y: 151, distance: 475.7
click at [343, 150] on div "This page has been edited. Draft Quick preview Request review Hidden page Butto…" at bounding box center [568, 292] width 547 height 510
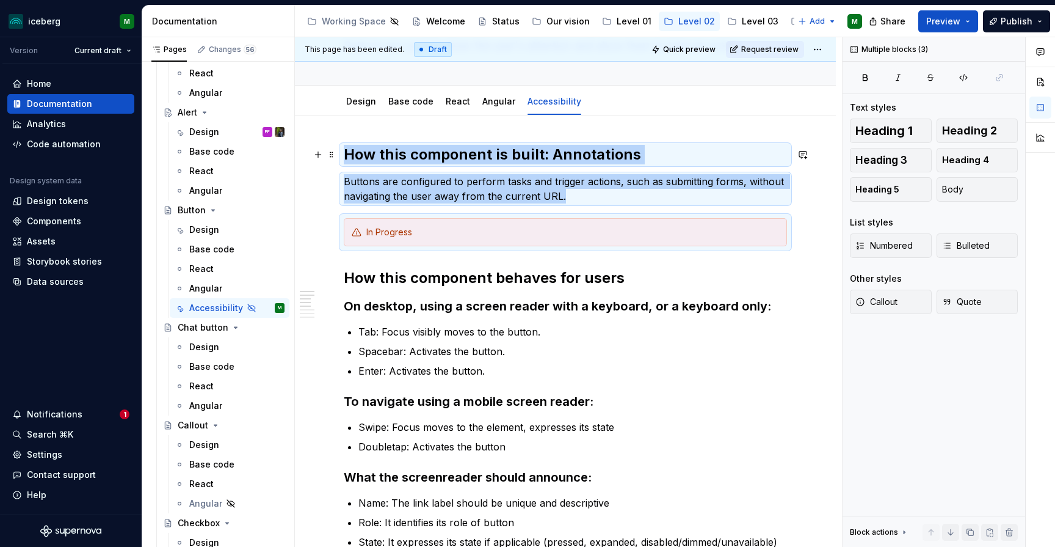
copy div "How this component is built: Annotations Buttons are configured to perform task…"
click at [368, 102] on link "Design" at bounding box center [361, 101] width 30 height 10
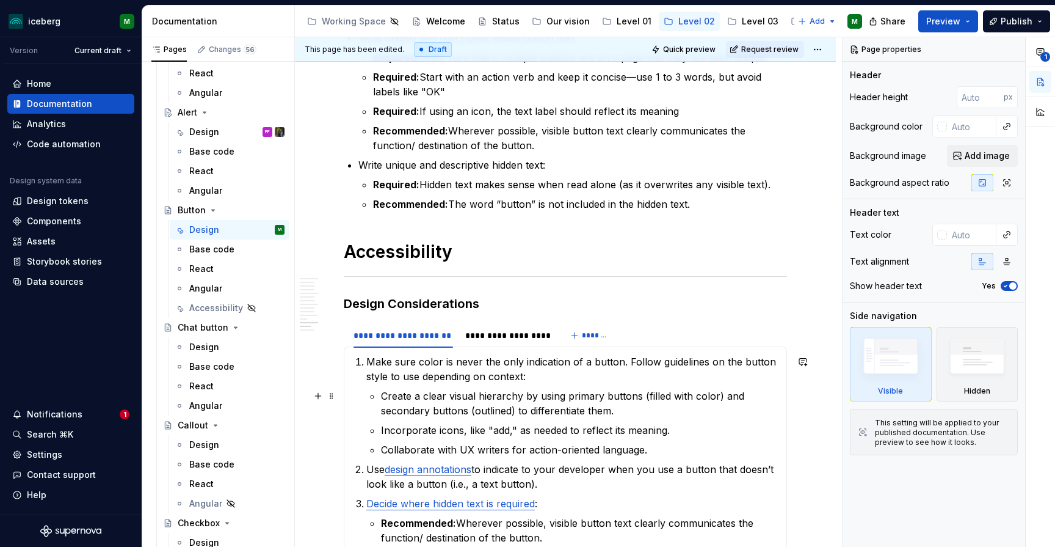
scroll to position [3426, 0]
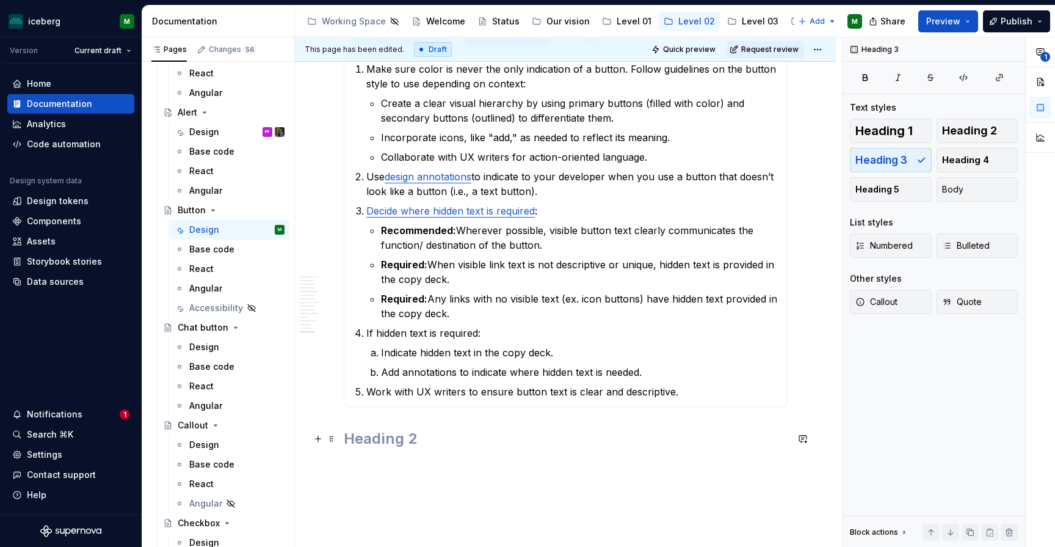
scroll to position [3870, 0]
click at [391, 431] on h2 at bounding box center [565, 438] width 443 height 20
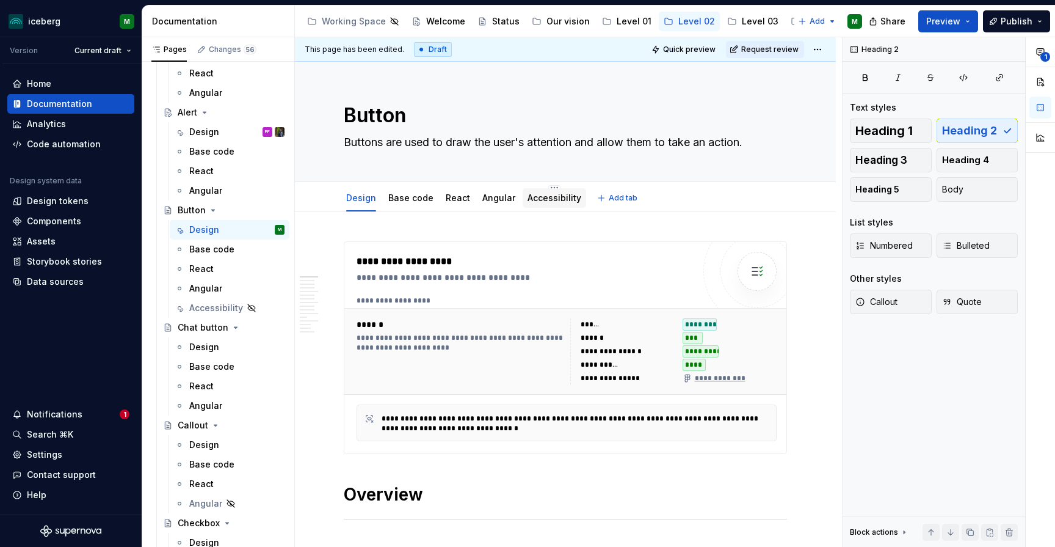
scroll to position [0, 0]
click at [534, 195] on link "Accessibility" at bounding box center [555, 197] width 54 height 10
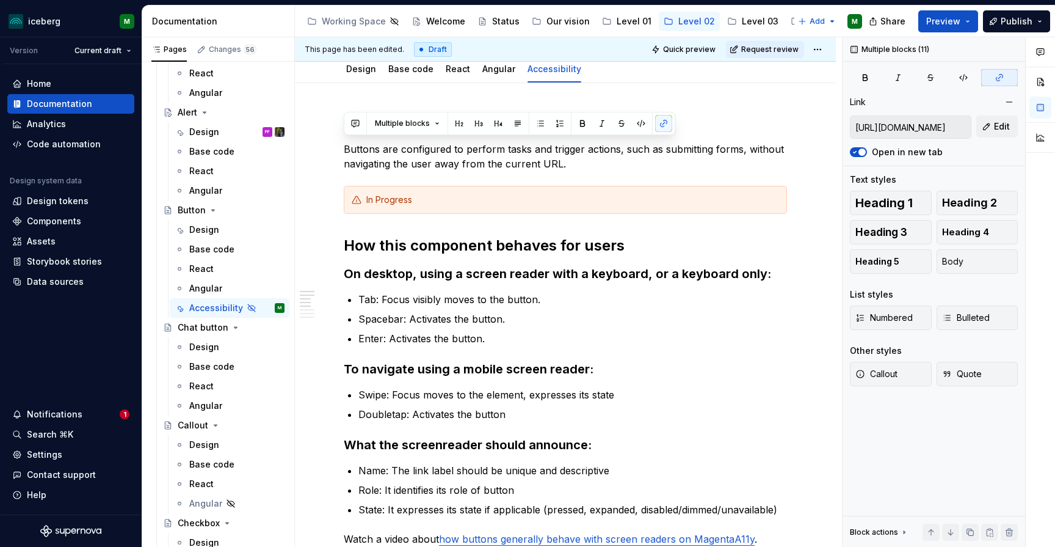
scroll to position [102, 0]
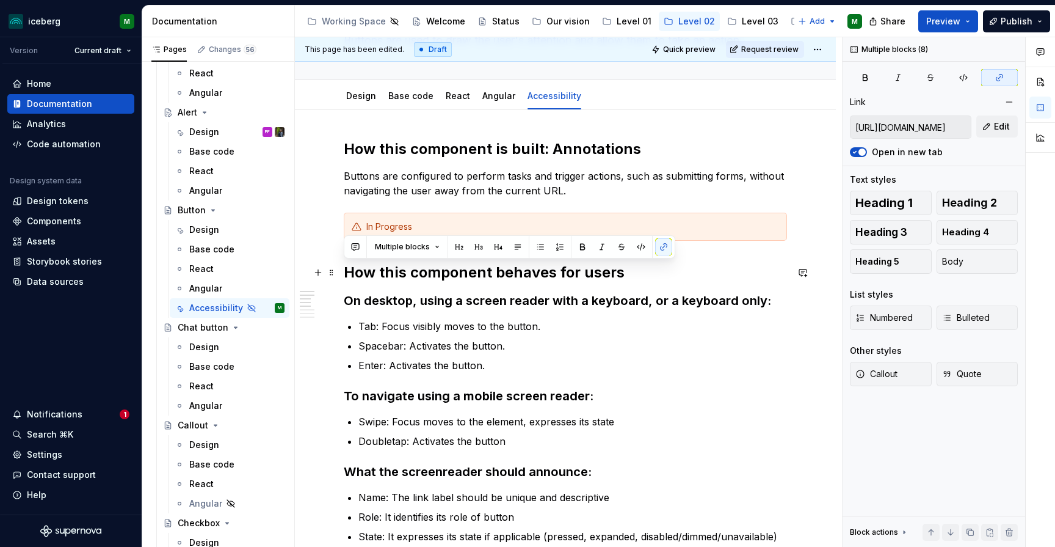
drag, startPoint x: 760, startPoint y: 377, endPoint x: 338, endPoint y: 279, distance: 432.7
copy div "How this component behaves for users On desktop, using a screen reader with a k…"
click at [355, 92] on link "Design" at bounding box center [361, 95] width 30 height 10
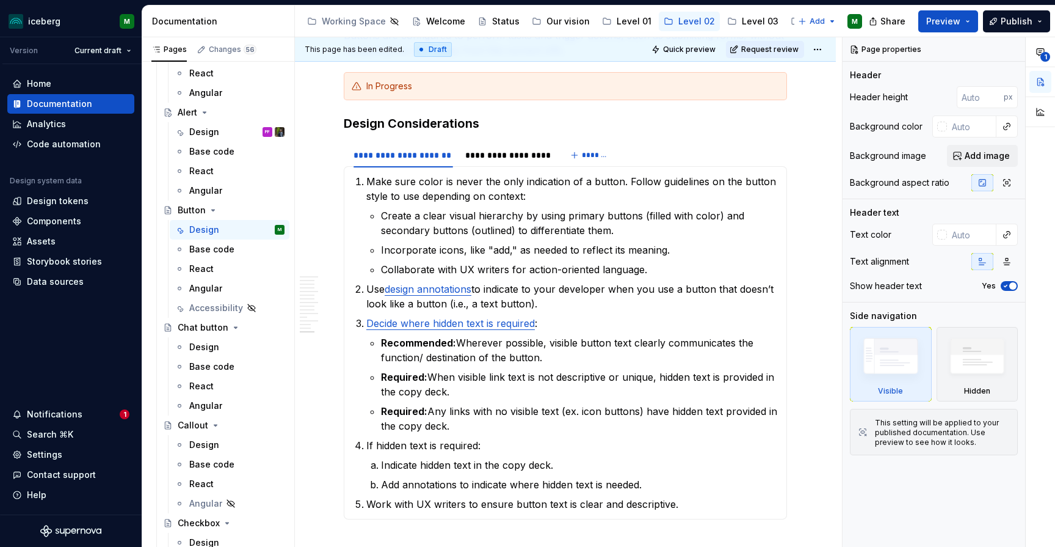
scroll to position [3910, 0]
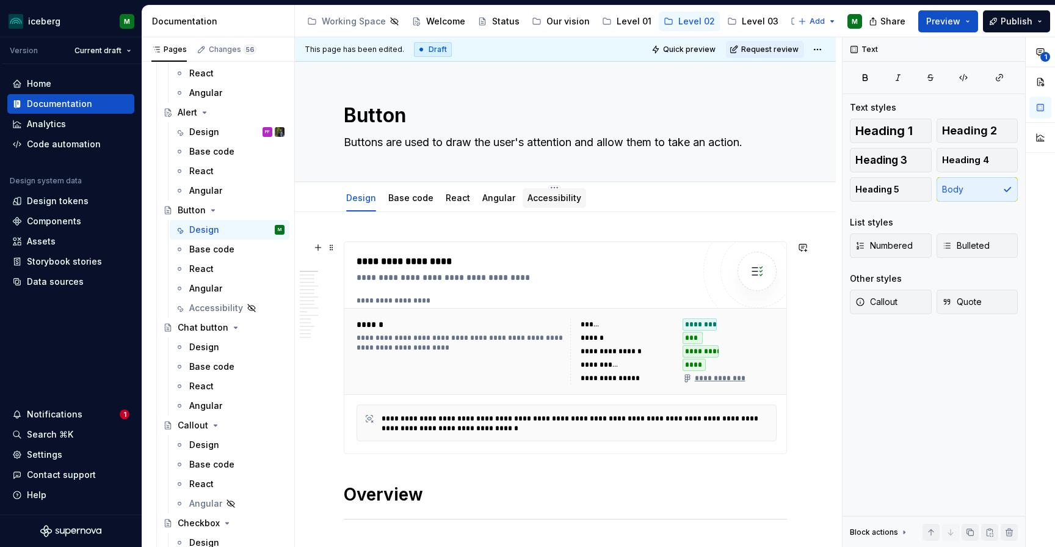
scroll to position [0, 0]
click at [540, 197] on link "Accessibility" at bounding box center [555, 197] width 54 height 10
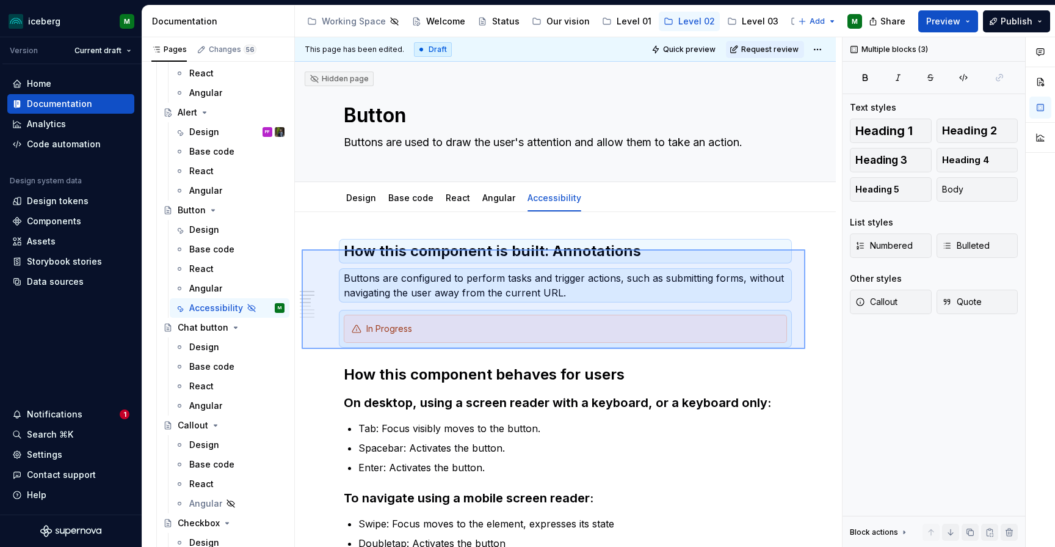
drag, startPoint x: 806, startPoint y: 349, endPoint x: 308, endPoint y: 247, distance: 508.1
click at [308, 247] on div "This page has been edited. Draft Quick preview Request review Hidden page Butto…" at bounding box center [568, 292] width 547 height 510
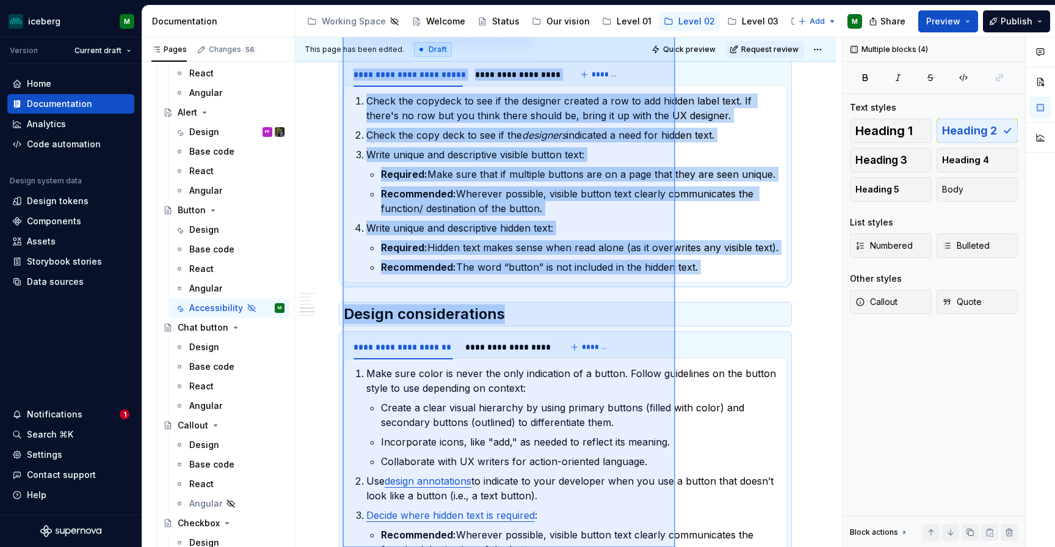
scroll to position [926, 0]
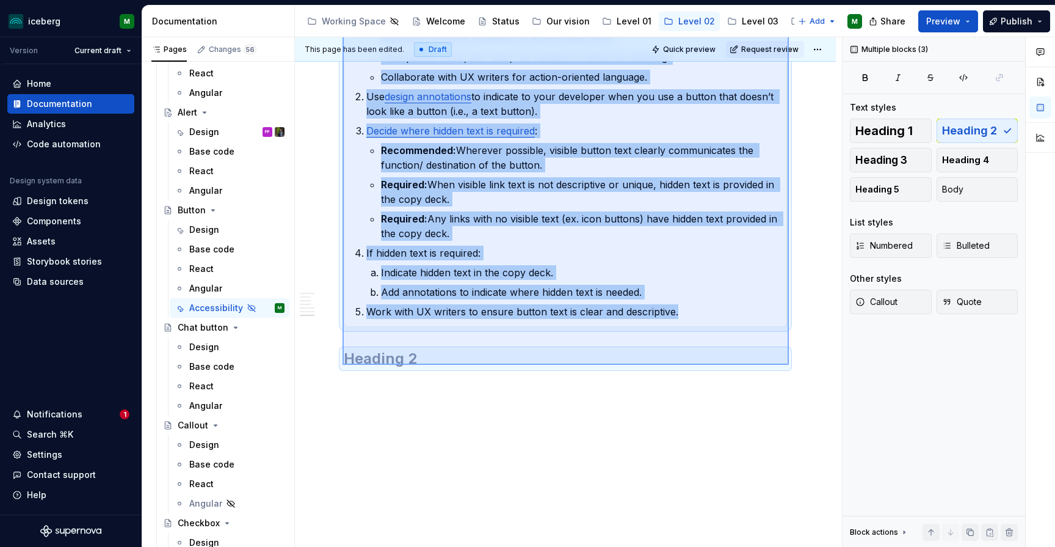
drag, startPoint x: 343, startPoint y: 111, endPoint x: 792, endPoint y: 365, distance: 516.0
click at [792, 365] on div "This page has been edited. Draft Quick preview Request review Hidden page Butto…" at bounding box center [568, 292] width 547 height 510
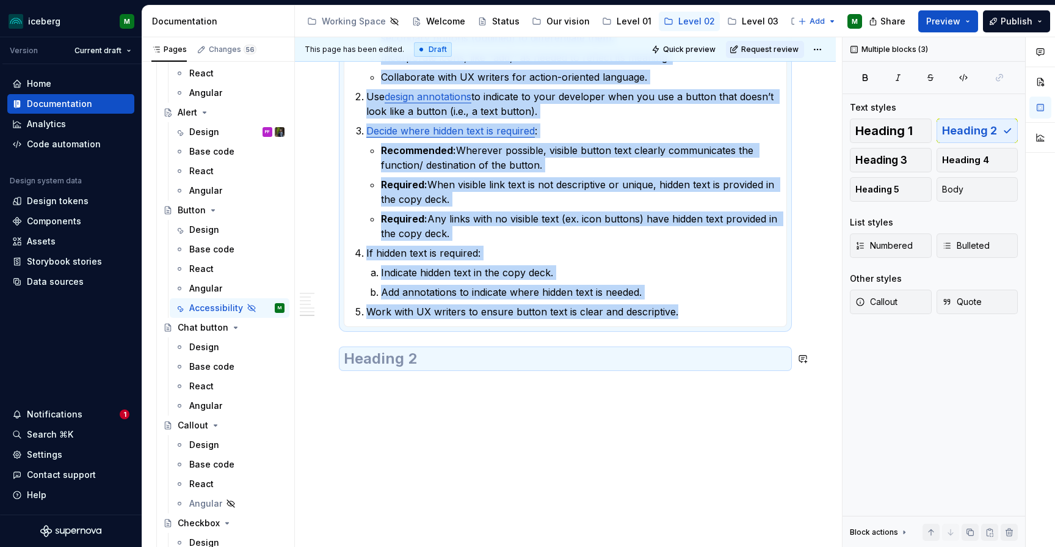
copy div "**********"
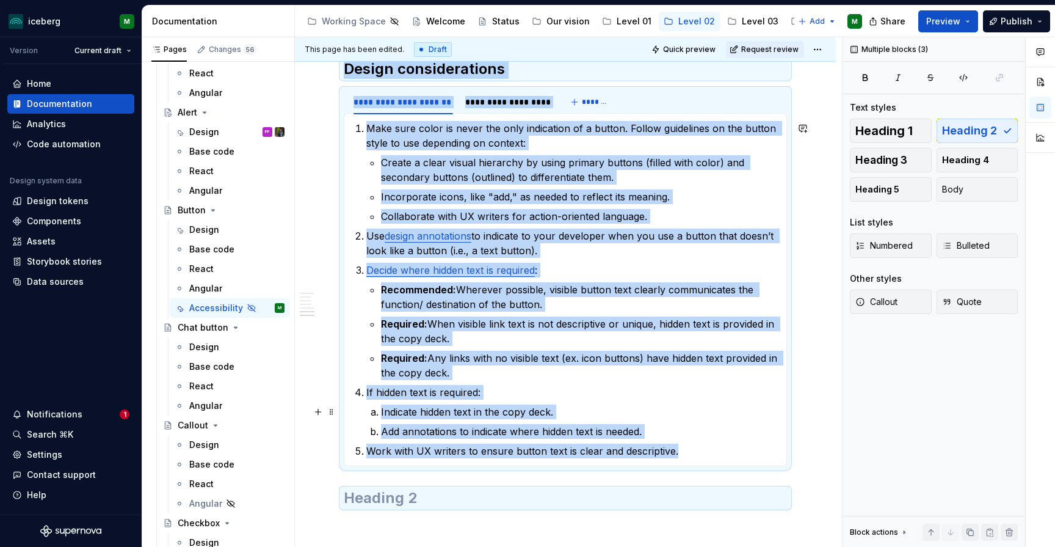
scroll to position [783, 0]
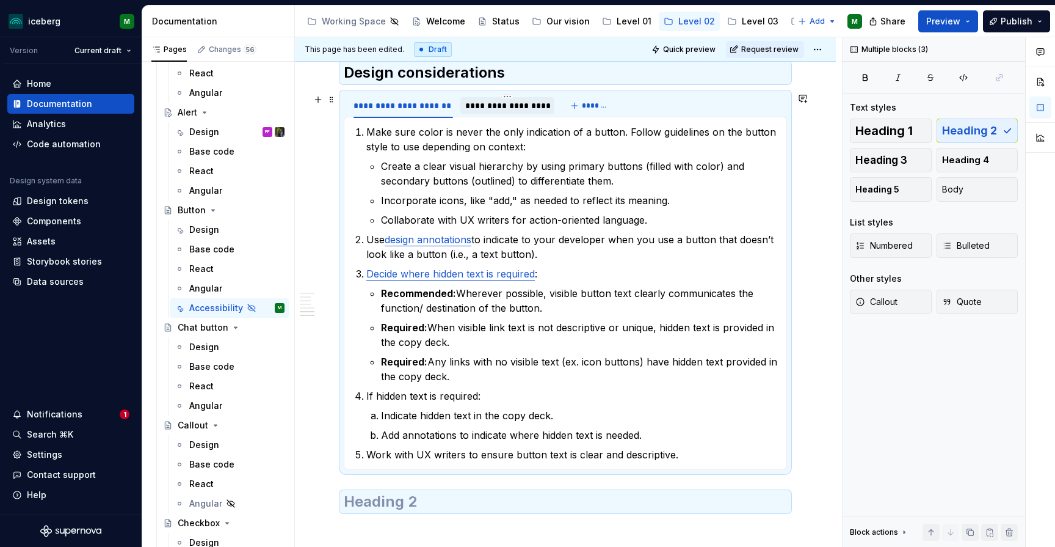
click at [531, 106] on div "**********" at bounding box center [507, 106] width 84 height 12
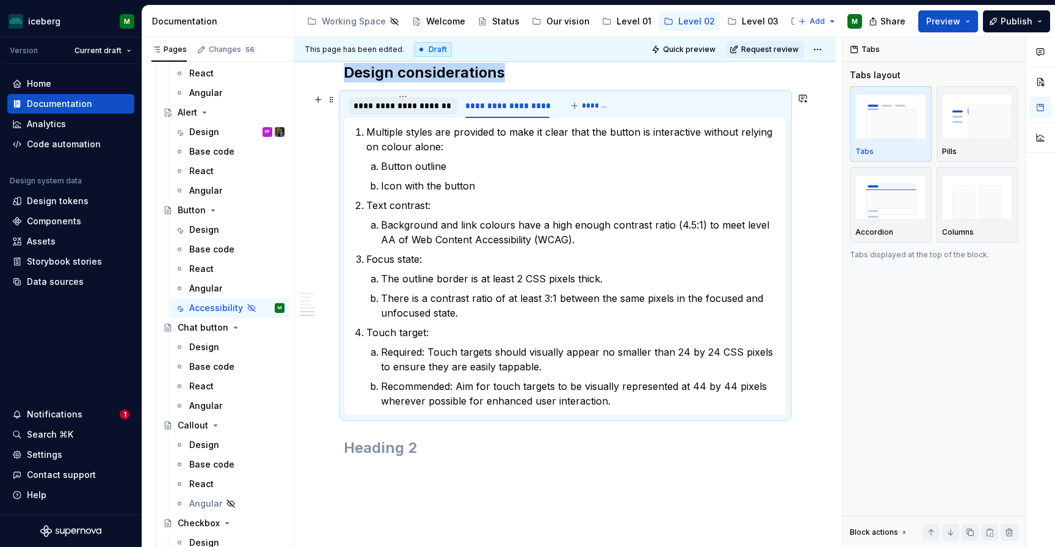
click at [417, 111] on div "**********" at bounding box center [404, 106] width 100 height 12
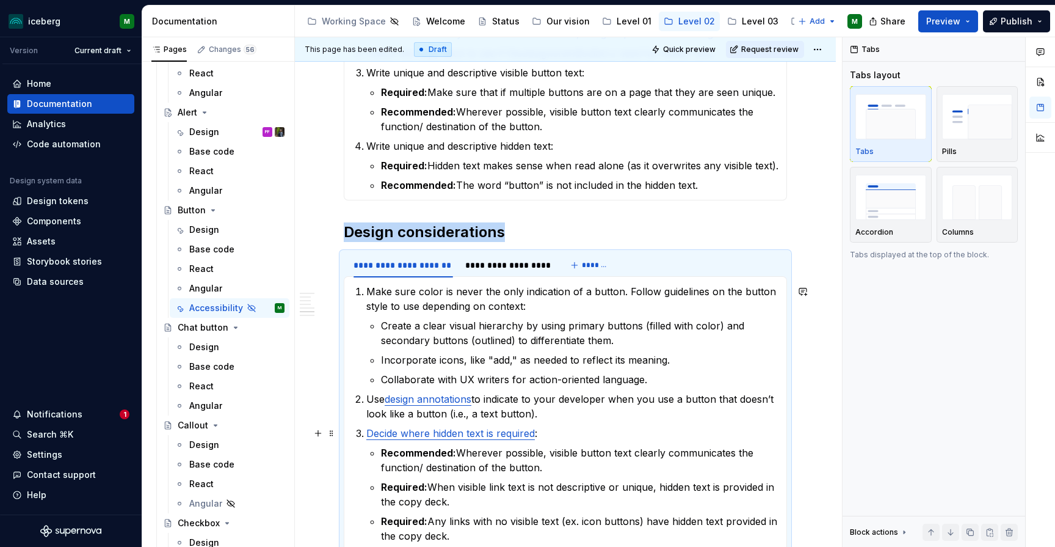
scroll to position [623, 0]
click at [748, 323] on p "Create a clear visual hierarchy by using primary buttons (filled with color) an…" at bounding box center [580, 333] width 398 height 29
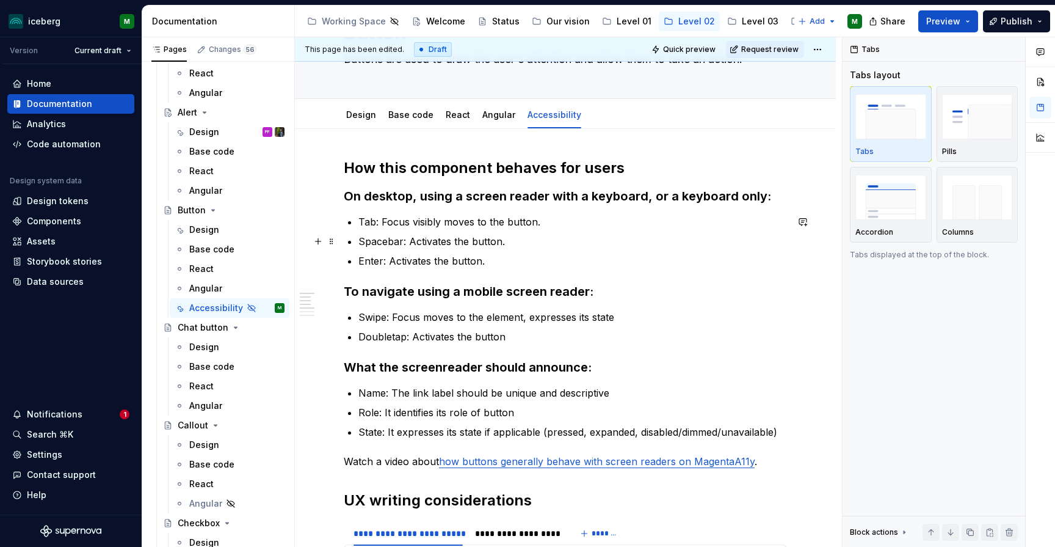
scroll to position [100, 0]
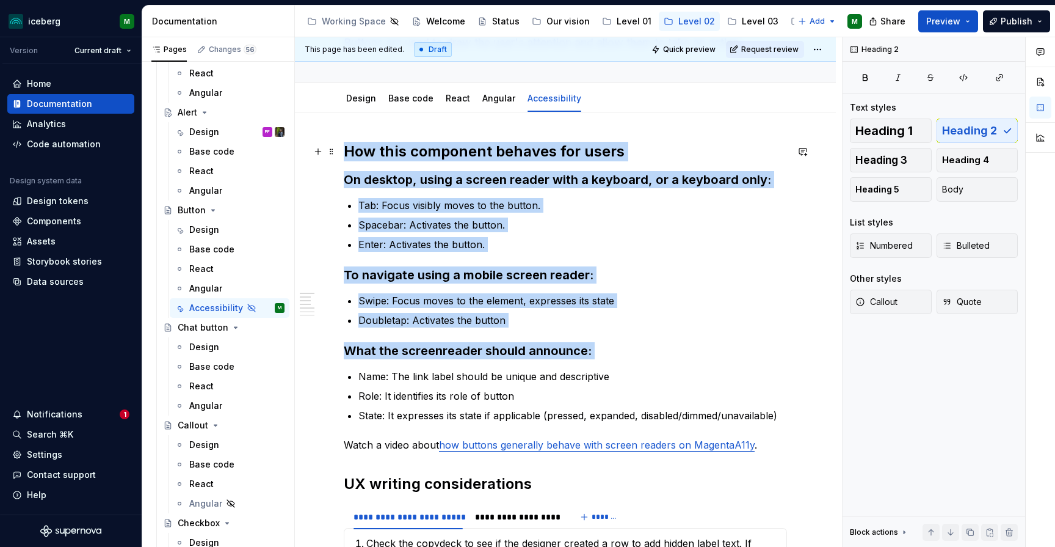
drag, startPoint x: 344, startPoint y: 148, endPoint x: 545, endPoint y: 368, distance: 297.4
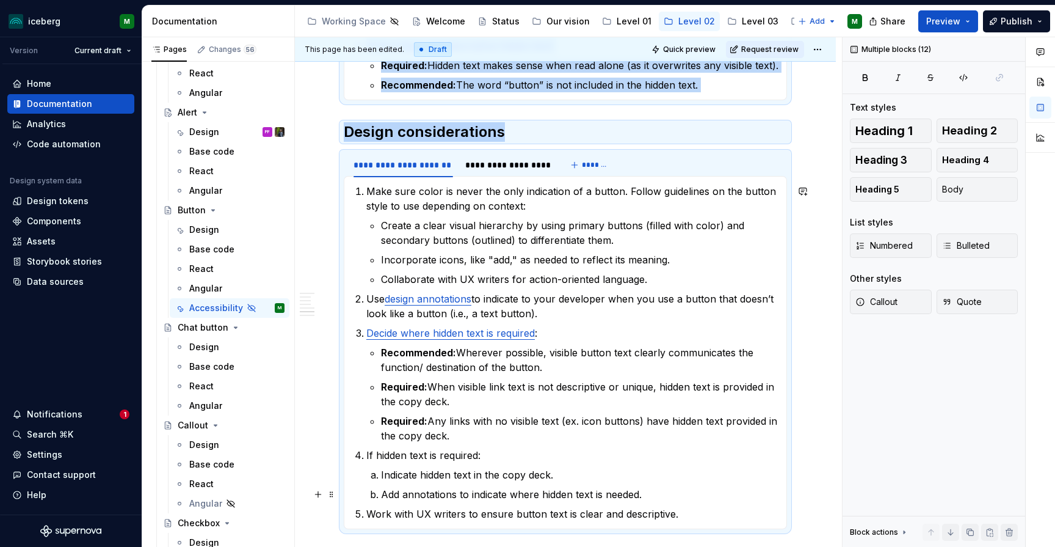
scroll to position [739, 0]
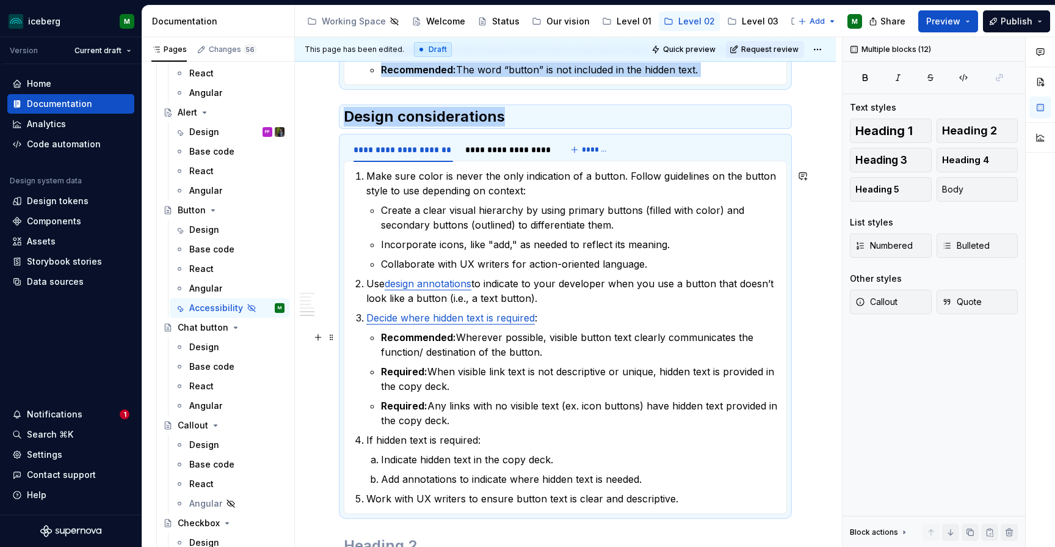
drag, startPoint x: 346, startPoint y: 145, endPoint x: 601, endPoint y: 273, distance: 285.2
click at [600, 280] on div "**********" at bounding box center [565, 28] width 443 height 1053
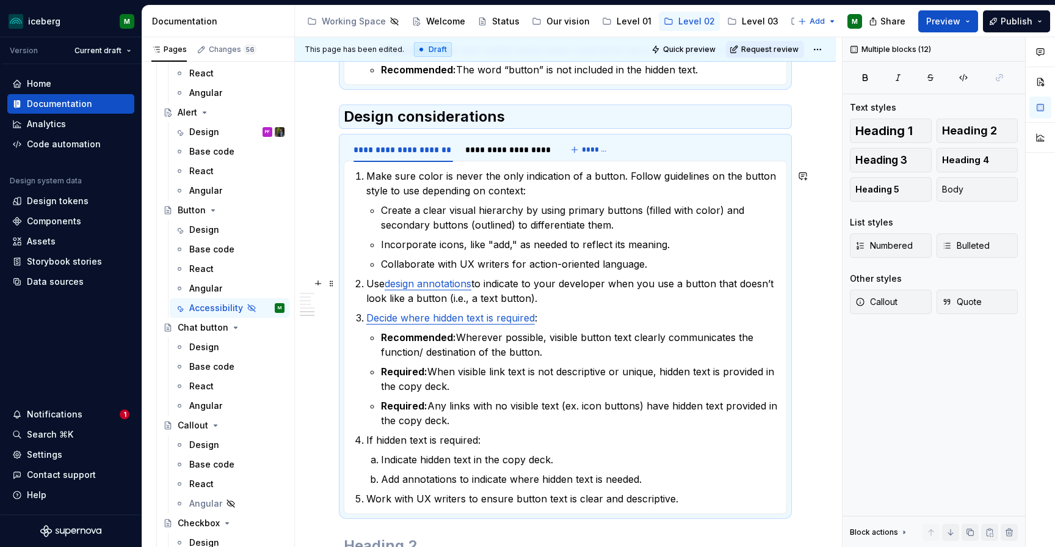
click at [806, 271] on div "**********" at bounding box center [565, 103] width 541 height 1261
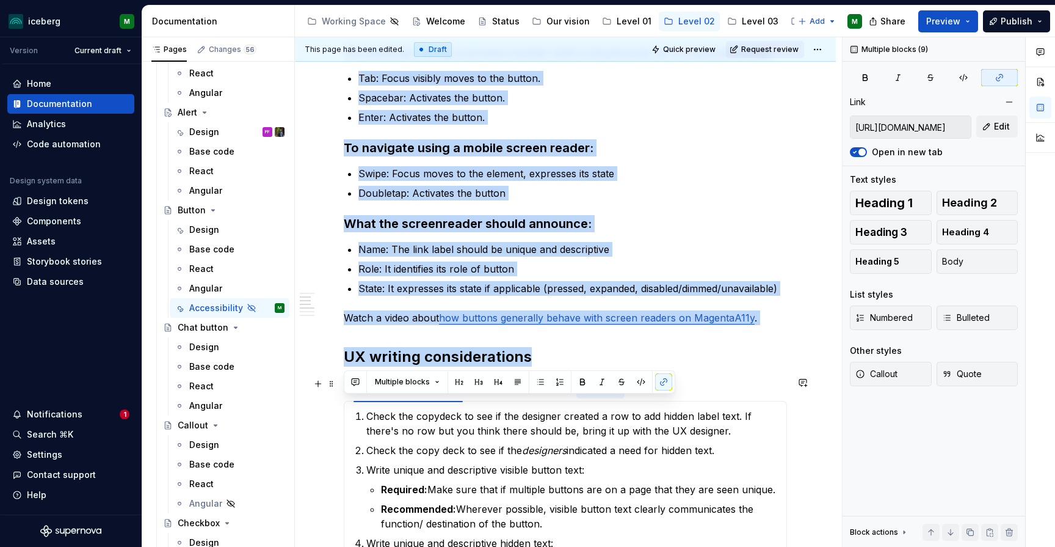
scroll to position [227, 0]
drag, startPoint x: 344, startPoint y: 247, endPoint x: 592, endPoint y: 335, distance: 263.1
click at [592, 335] on div "**********" at bounding box center [565, 541] width 443 height 1053
copy div "How this component behaves for users On desktop, using a screen reader with a k…"
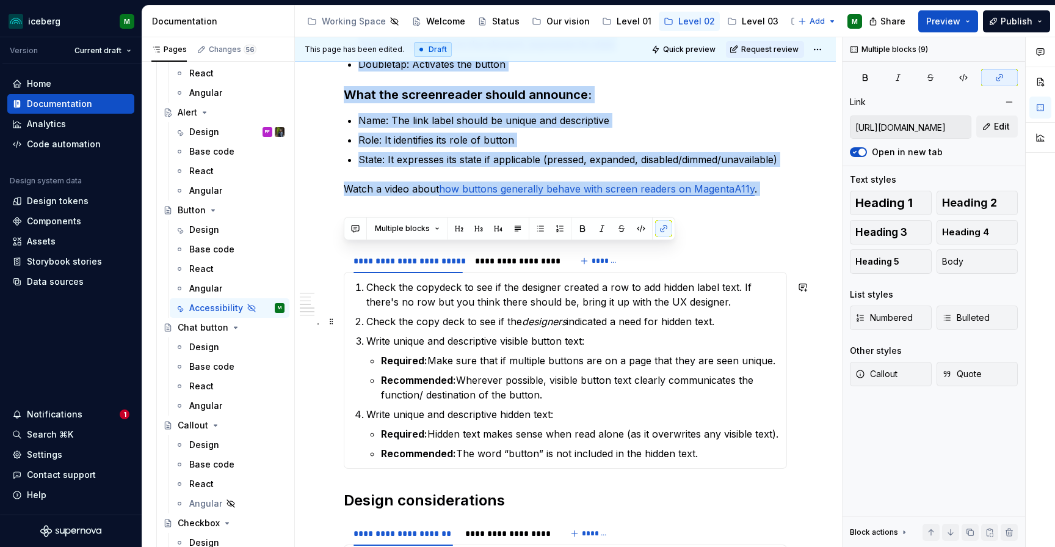
scroll to position [416, 0]
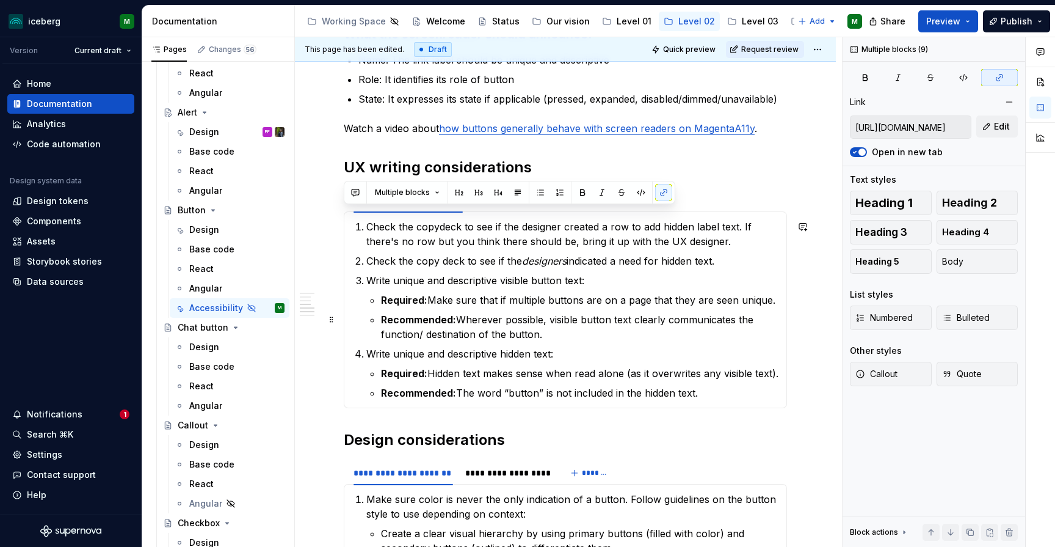
click at [531, 310] on ul "Required: Make sure that if multiple buttons are on a page that they are seen u…" at bounding box center [580, 317] width 398 height 49
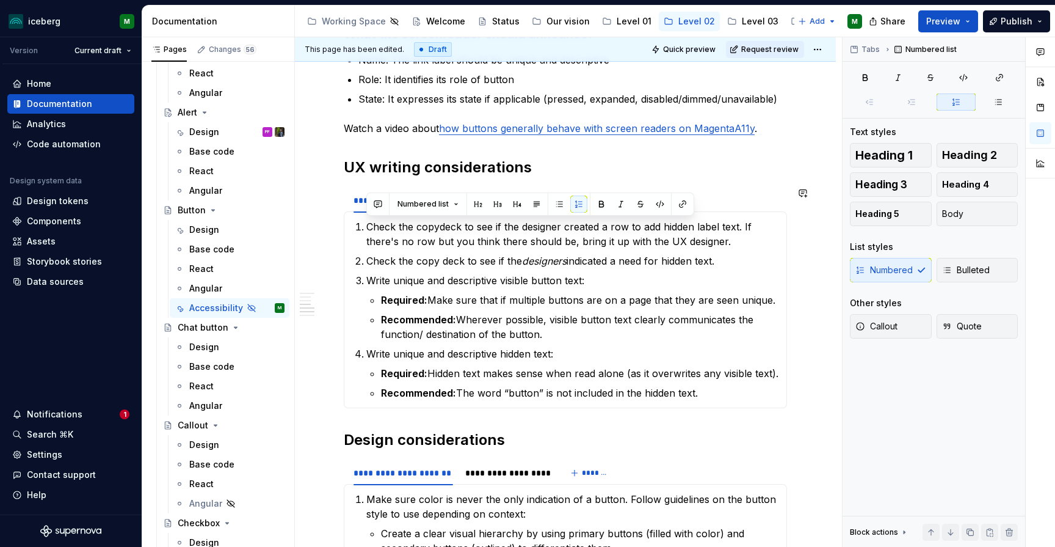
drag, startPoint x: 366, startPoint y: 227, endPoint x: 718, endPoint y: 408, distance: 396.1
click at [718, 408] on section "**********" at bounding box center [565, 297] width 443 height 221
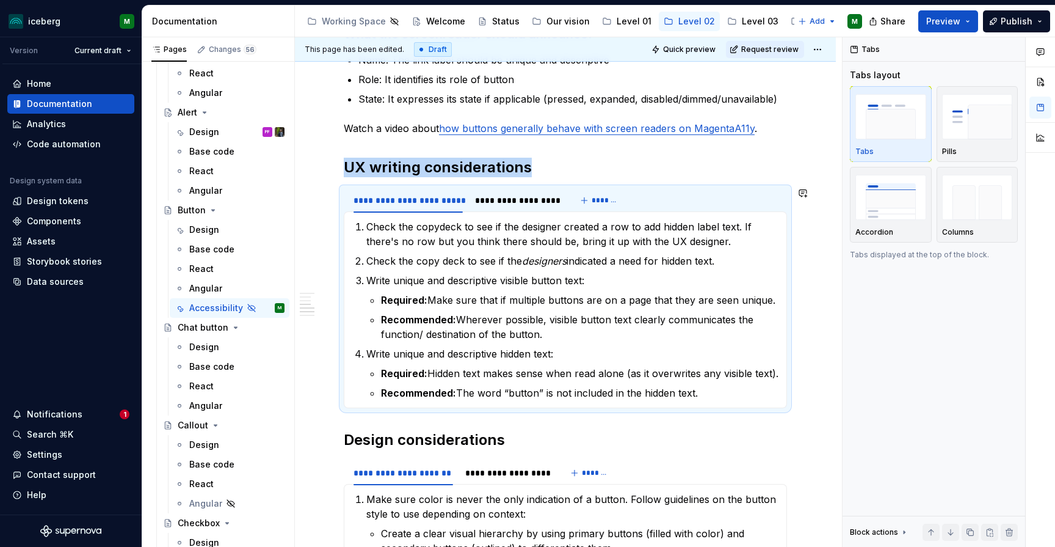
copy strong "UX writing considerations"
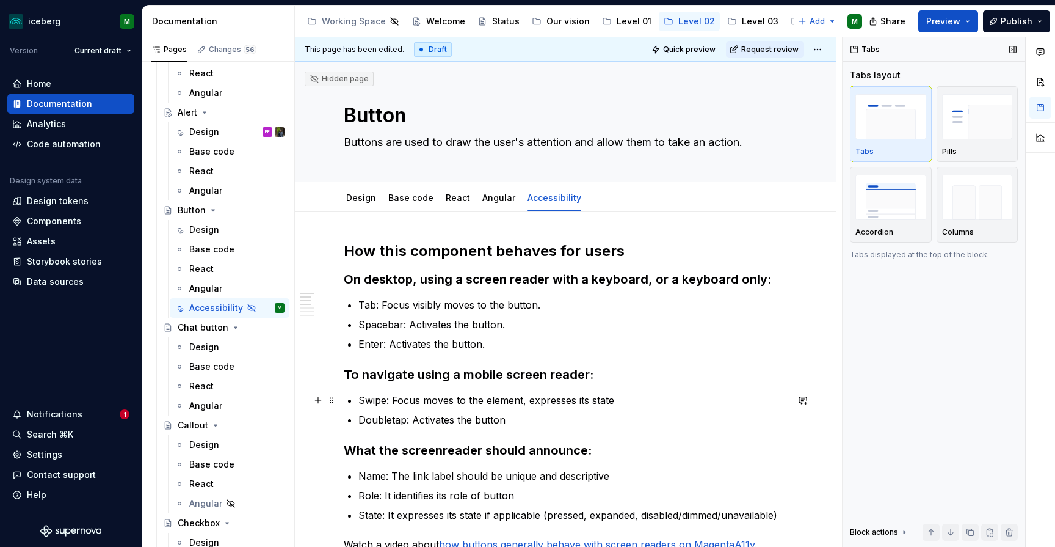
scroll to position [23, 0]
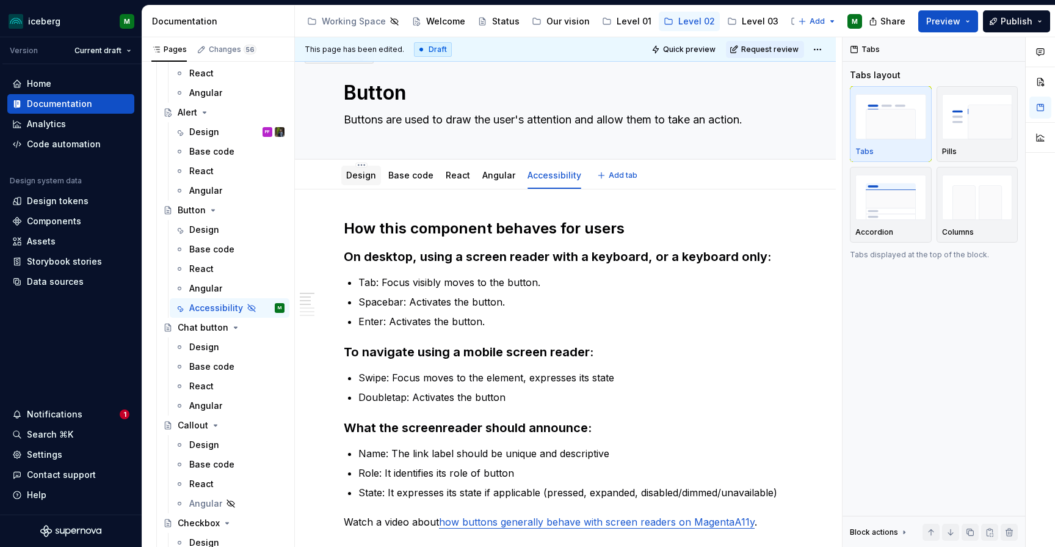
click at [360, 180] on link "Design" at bounding box center [361, 175] width 30 height 10
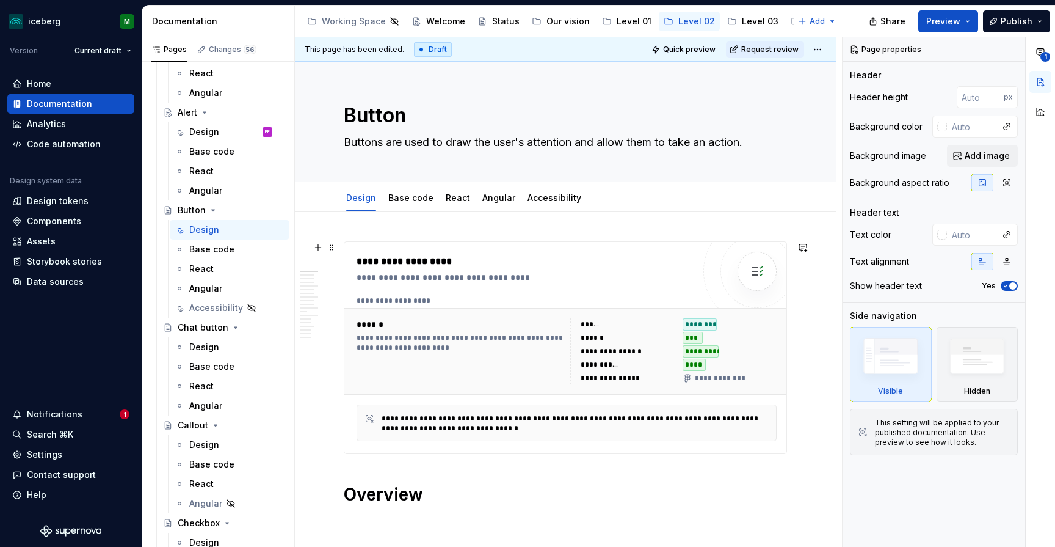
type textarea "*"
